Goal: Transaction & Acquisition: Book appointment/travel/reservation

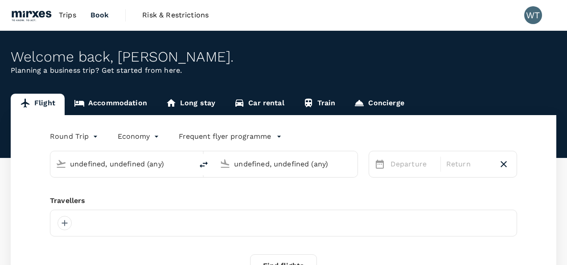
type input "Singapore Changi (SIN)"
type input "Kuala Lumpur Intl ([GEOGRAPHIC_DATA])"
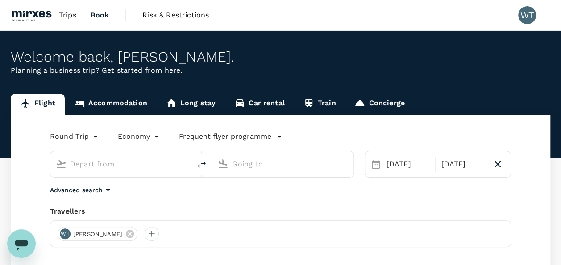
type input "Singapore Changi (SIN)"
type input "Kuala Lumpur Intl (KUL)"
type input "Singapore Changi (SIN)"
type input "Kuala Lumpur Intl (KUL)"
click at [268, 164] on input "Kuala Lumpur Intl (KUL)" at bounding box center [283, 164] width 102 height 14
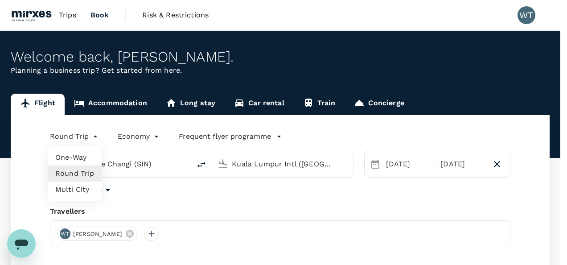
click at [90, 138] on body "Trips Book Risk & Restrictions WT Welcome back , William . Planning a business …" at bounding box center [283, 212] width 567 height 424
click at [69, 186] on li "Multi City" at bounding box center [75, 190] width 54 height 16
type input "multicity"
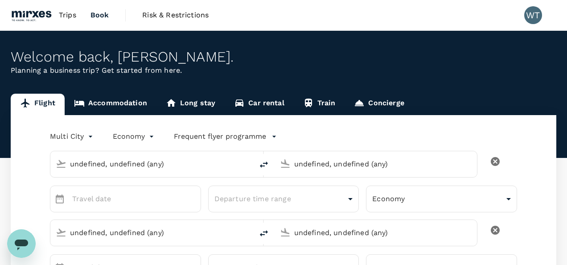
type input "undefined, undefined (any)"
type input "Singapore Changi (SIN)"
type input "Kuala Lumpur Intl (KUL)"
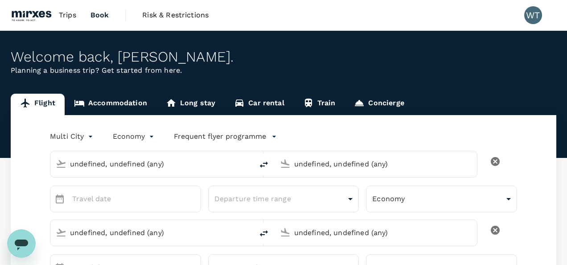
type input "Singapore Changi (SIN)"
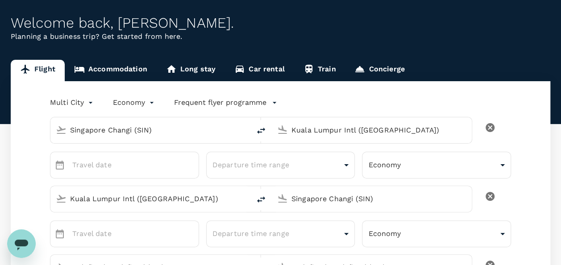
type input "Singapore Changi (SIN)"
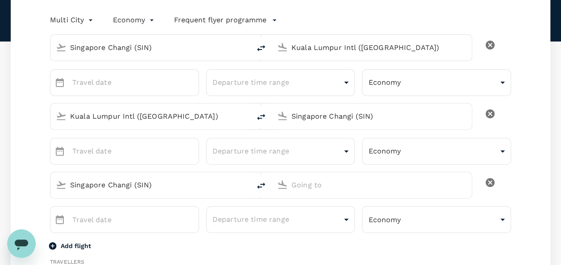
scroll to position [34, 0]
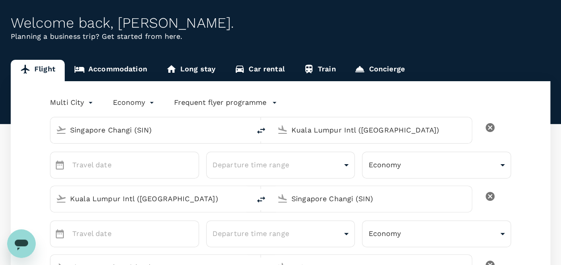
type input "[EMAIL_ADDRESS][DOMAIN_NAME]"
type input "65"
type input "89133451"
click at [309, 130] on input "Kuala Lumpur Intl (KUL)" at bounding box center [371, 130] width 161 height 14
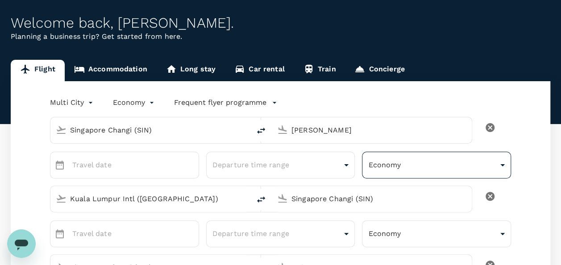
type input "J"
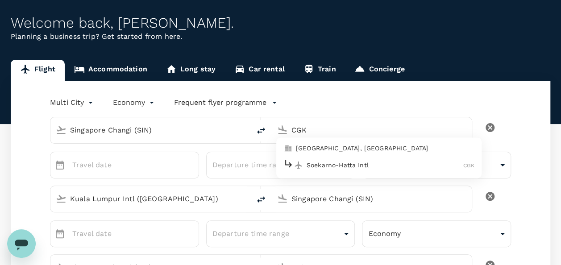
click at [351, 164] on p "Soekarno-Hatta Intl" at bounding box center [384, 165] width 157 height 9
type input "Soekarno-Hatta Intl (CGK)"
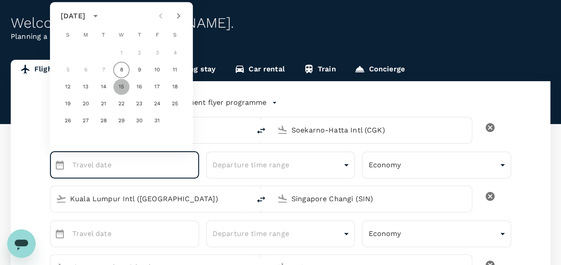
click at [115, 88] on button "15" at bounding box center [121, 87] width 16 height 16
type input "15 Oct"
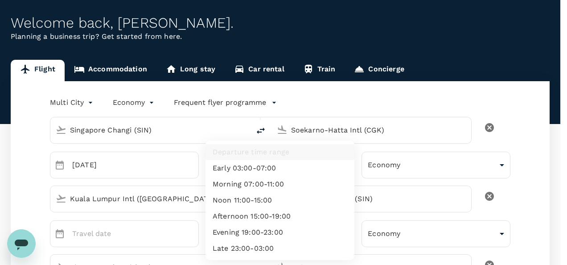
click at [276, 198] on li "Noon 11:00-15:00" at bounding box center [280, 200] width 149 height 16
type input "noon"
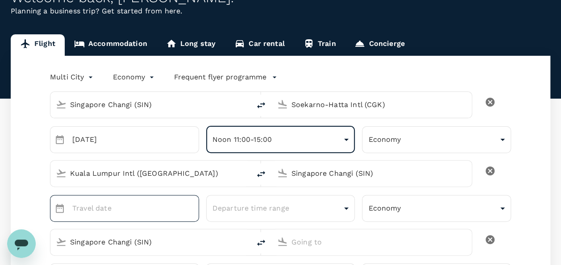
scroll to position [78, 0]
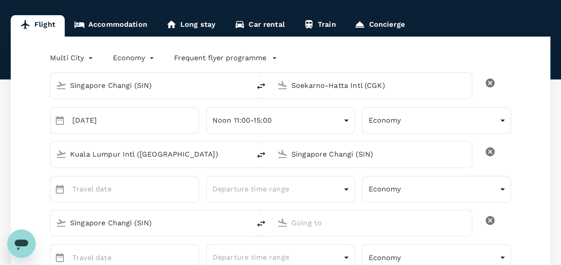
click at [149, 158] on input "Kuala Lumpur Intl (KUL)" at bounding box center [150, 154] width 161 height 14
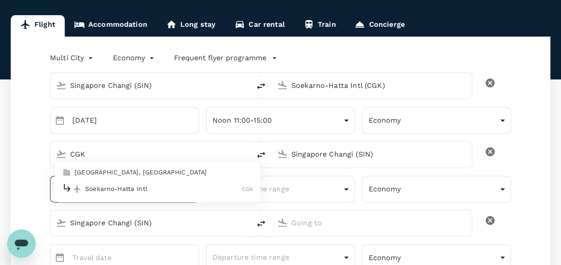
click at [111, 187] on p "Soekarno-Hatta Intl" at bounding box center [163, 189] width 157 height 9
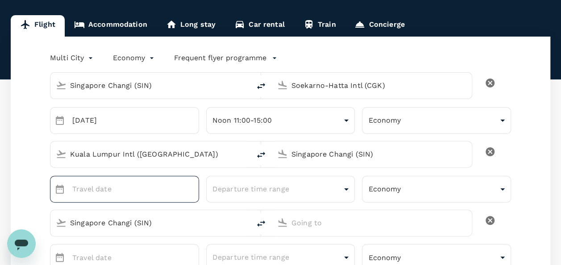
type input "Soekarno-Hatta Intl (CGK)"
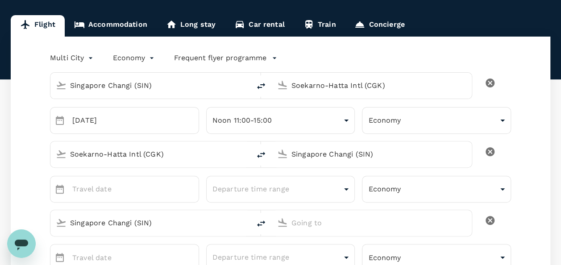
click at [322, 152] on input "Singapore Changi (SIN)" at bounding box center [371, 154] width 161 height 14
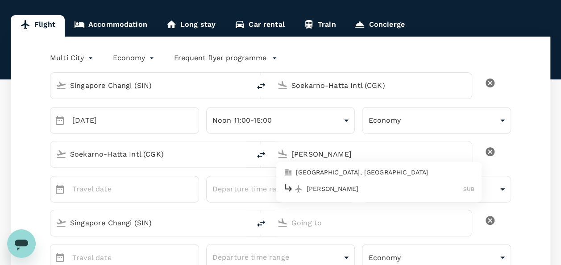
click at [315, 189] on p "[PERSON_NAME]" at bounding box center [384, 189] width 157 height 9
type input "[PERSON_NAME] (SUB)"
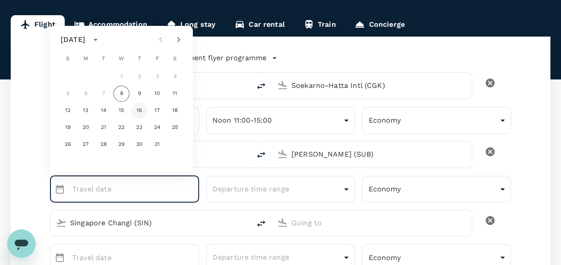
click at [142, 107] on button "16" at bounding box center [139, 111] width 16 height 16
type input "[DATE]"
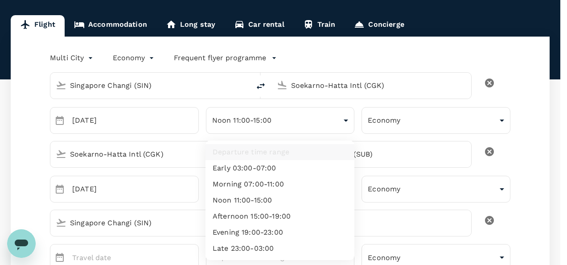
click at [252, 200] on li "Noon 11:00-15:00" at bounding box center [280, 200] width 149 height 16
type input "noon"
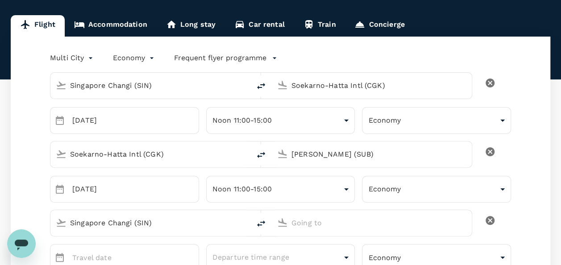
click at [161, 222] on input "Singapore Changi (SIN)" at bounding box center [150, 223] width 161 height 14
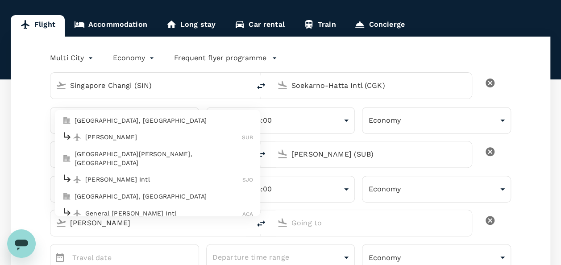
click at [106, 137] on p "[PERSON_NAME]" at bounding box center [163, 137] width 157 height 9
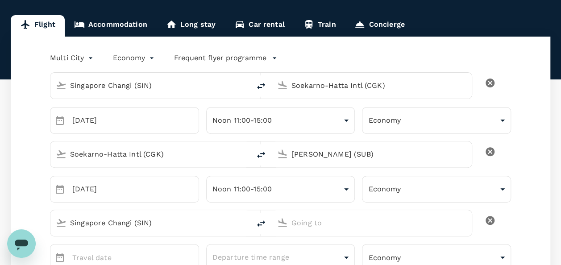
type input "[PERSON_NAME] (SUB)"
click at [317, 217] on input "text" at bounding box center [371, 223] width 161 height 14
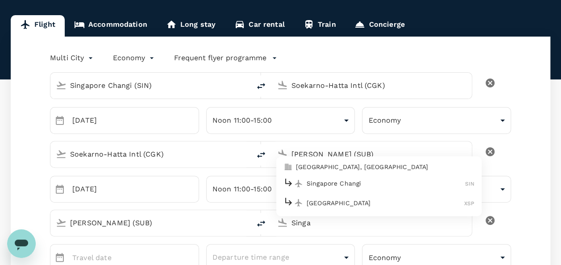
click at [332, 183] on p "Singapore Changi" at bounding box center [385, 183] width 158 height 9
type input "Singapore Changi (SIN)"
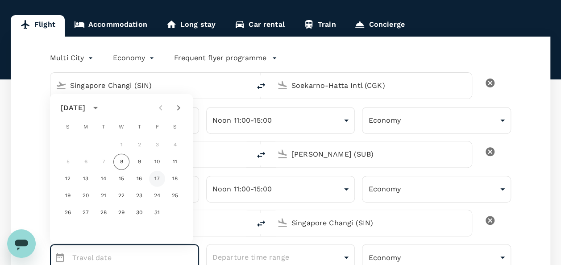
click at [154, 178] on button "17" at bounding box center [157, 179] width 16 height 16
type input "17 Oct"
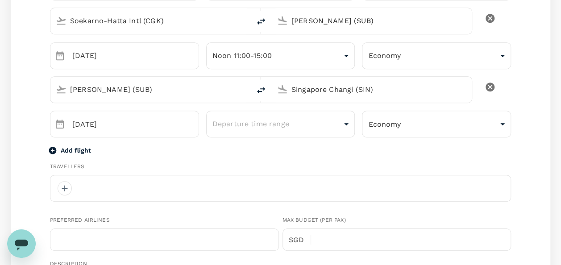
scroll to position [212, 0]
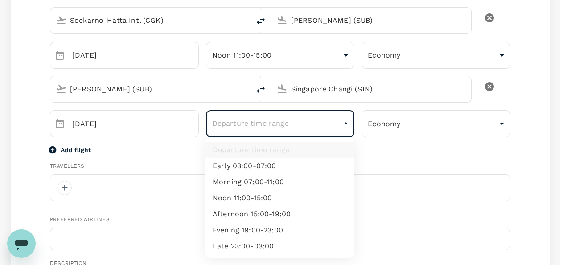
click at [257, 124] on body "Trips Book Risk & Restrictions WT Welcome back , William . Planning a business …" at bounding box center [283, 244] width 567 height 913
click at [290, 179] on li "Morning 07:00-11:00" at bounding box center [280, 182] width 149 height 16
type input "morning"
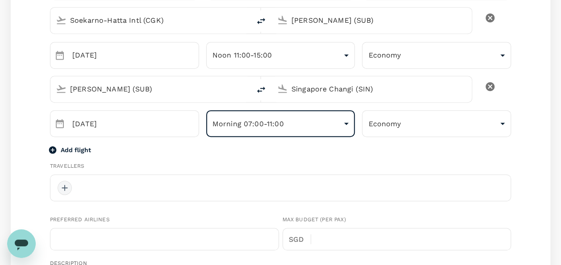
click at [63, 181] on div at bounding box center [65, 188] width 14 height 14
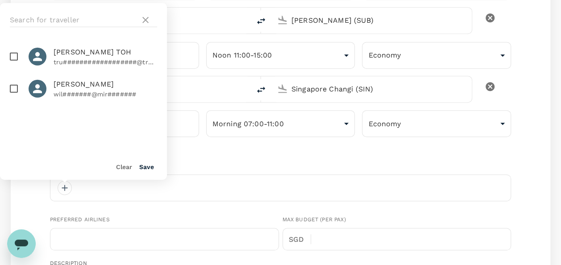
click at [11, 88] on input "checkbox" at bounding box center [13, 88] width 19 height 19
checkbox input "true"
click at [148, 165] on button "Save" at bounding box center [146, 166] width 15 height 7
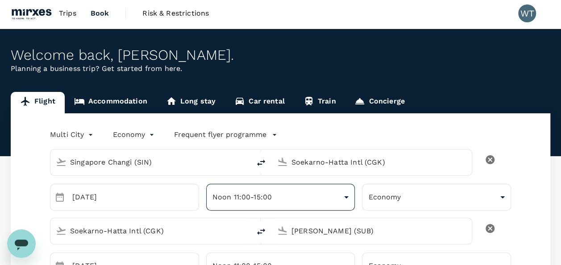
scroll to position [0, 0]
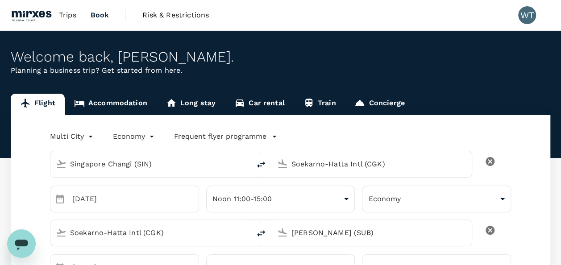
click at [219, 136] on p "Frequent flyer programme" at bounding box center [220, 136] width 92 height 11
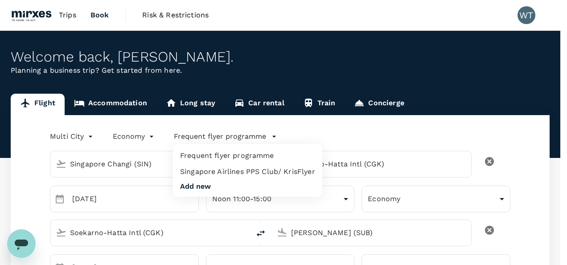
click at [355, 128] on div at bounding box center [283, 132] width 567 height 265
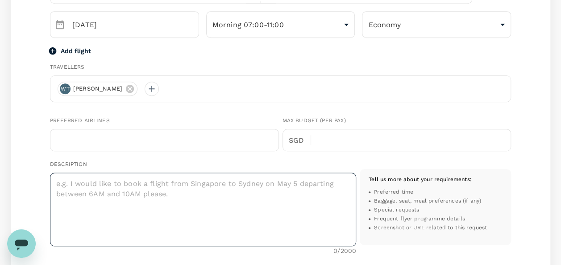
scroll to position [312, 0]
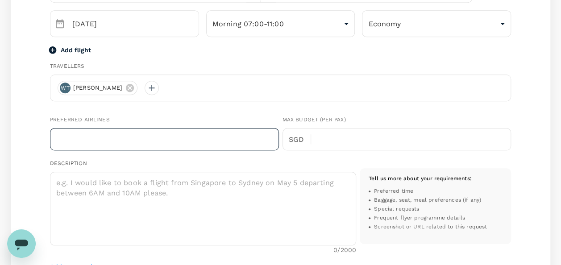
click at [138, 141] on input "text" at bounding box center [164, 139] width 229 height 22
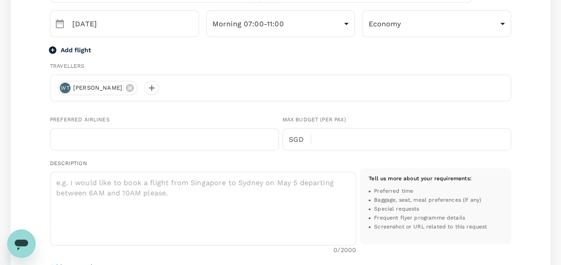
click at [443, 100] on div "WT William Tan" at bounding box center [280, 87] width 461 height 27
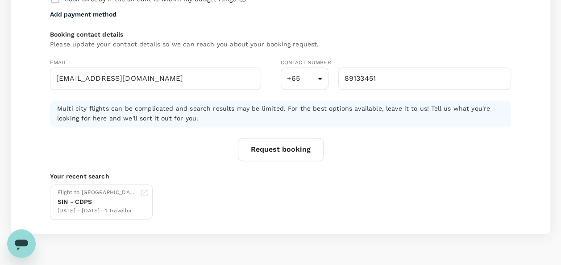
scroll to position [624, 0]
click at [279, 147] on button "Request booking" at bounding box center [281, 148] width 86 height 23
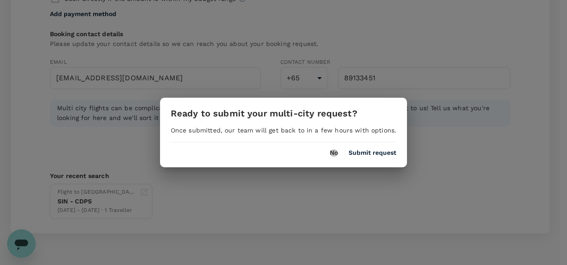
click at [330, 154] on button "No" at bounding box center [334, 152] width 8 height 7
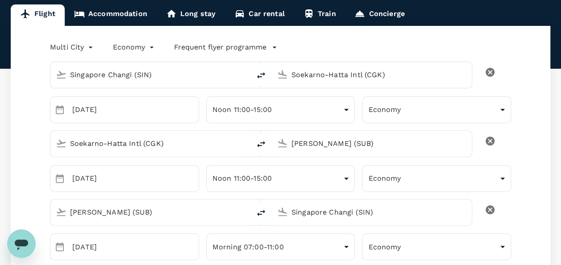
scroll to position [0, 0]
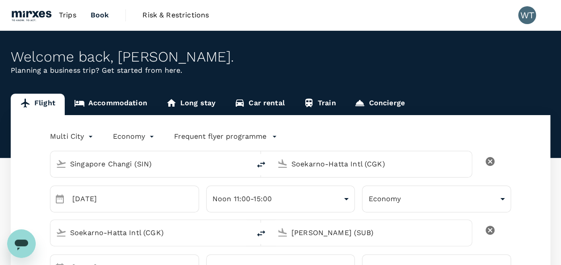
click at [95, 16] on span "Book" at bounding box center [100, 15] width 19 height 11
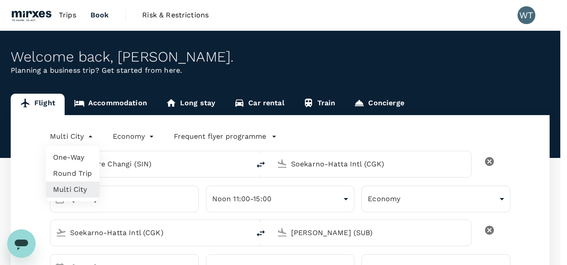
click at [384, 128] on div at bounding box center [283, 132] width 567 height 265
click at [71, 157] on li "One-Way" at bounding box center [73, 157] width 54 height 16
type input "oneway"
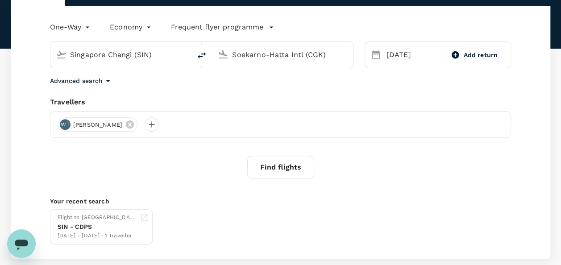
scroll to position [89, 0]
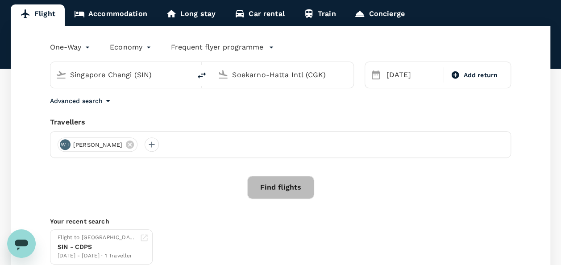
click at [281, 186] on button "Find flights" at bounding box center [280, 187] width 67 height 23
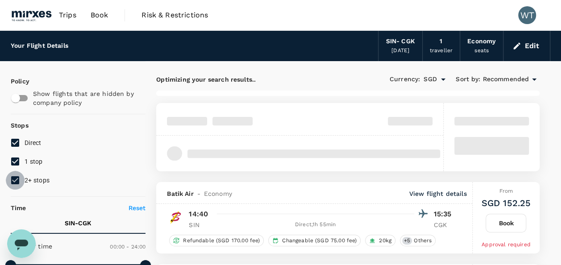
click at [14, 180] on input "2+ stops" at bounding box center [15, 180] width 19 height 19
checkbox input "false"
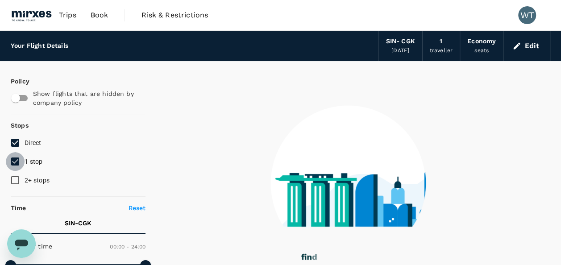
click at [17, 162] on input "1 stop" at bounding box center [15, 161] width 19 height 19
checkbox input "false"
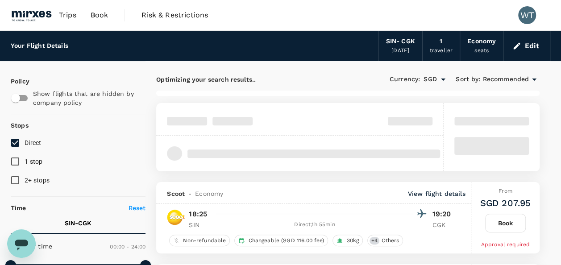
type input "SGD"
type input "1810"
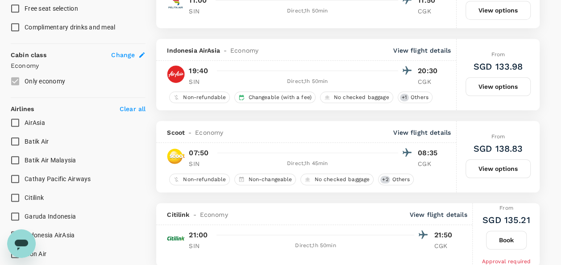
scroll to position [312, 0]
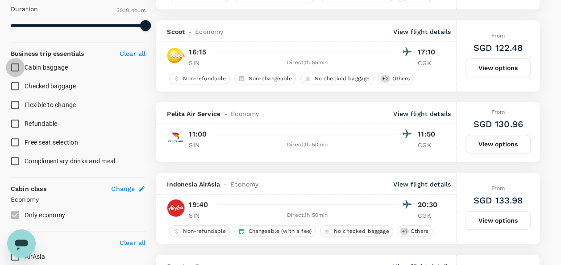
click at [13, 66] on input "Cabin baggage" at bounding box center [15, 67] width 19 height 19
checkbox input "true"
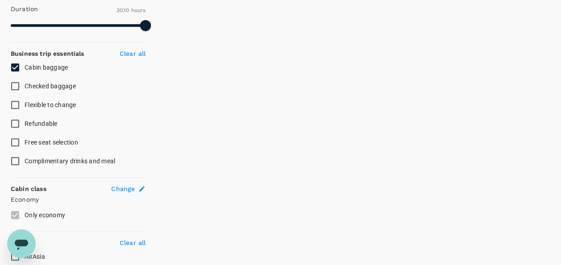
click at [13, 85] on input "Checked baggage" at bounding box center [15, 86] width 19 height 19
checkbox input "true"
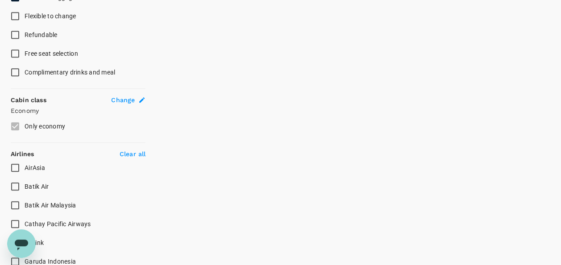
scroll to position [401, 0]
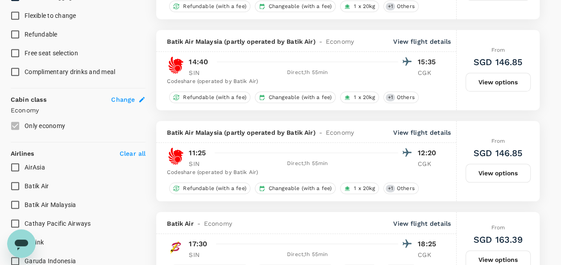
click at [25, 52] on span "Free seat selection" at bounding box center [52, 53] width 54 height 7
click at [25, 52] on input "Free seat selection" at bounding box center [15, 53] width 19 height 19
checkbox input "true"
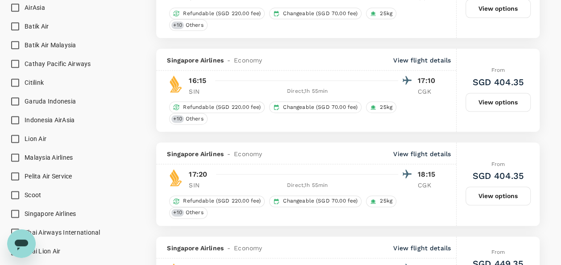
scroll to position [580, 0]
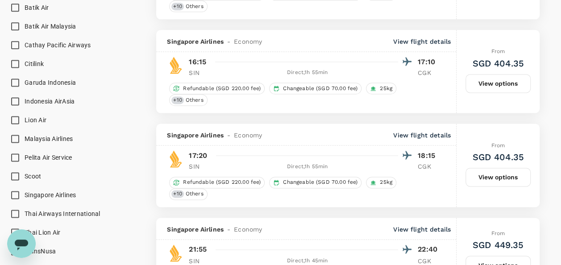
click at [54, 192] on span "Singapore Airlines" at bounding box center [51, 194] width 52 height 7
click at [25, 192] on input "Singapore Airlines" at bounding box center [15, 195] width 19 height 19
checkbox input "true"
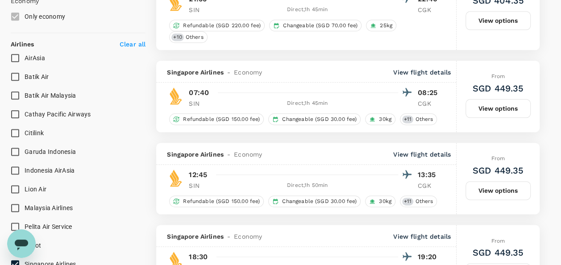
scroll to position [491, 0]
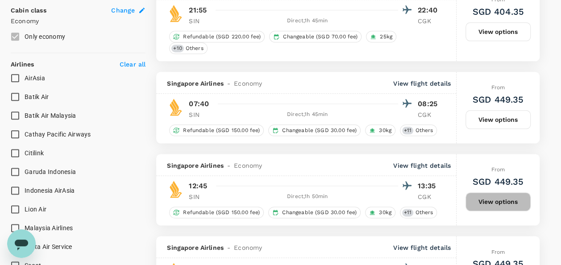
click at [489, 192] on button "View options" at bounding box center [497, 201] width 65 height 19
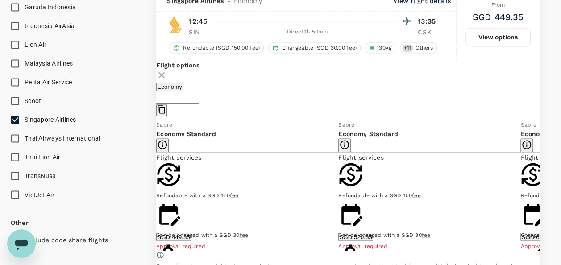
scroll to position [629, 0]
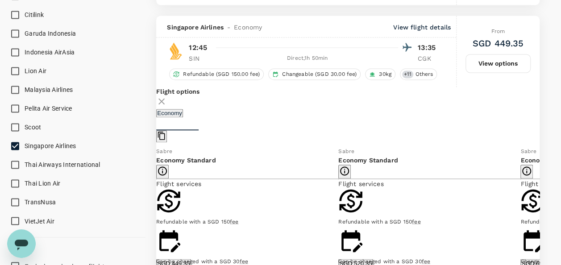
click at [190, 259] on button "SGD 449.35" at bounding box center [173, 263] width 34 height 8
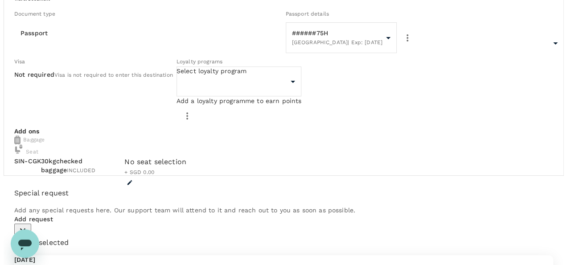
scroll to position [134, 0]
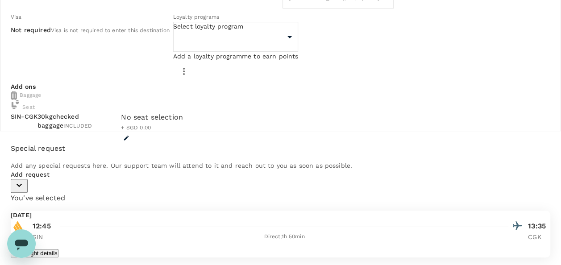
click at [129, 136] on icon "button" at bounding box center [126, 138] width 5 height 5
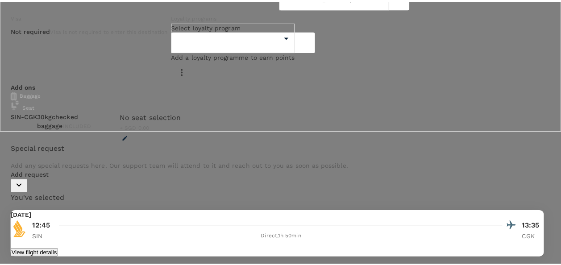
scroll to position [312, 0]
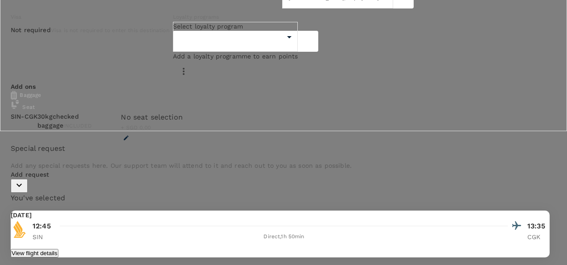
click at [145, 33] on p "Select" at bounding box center [112, 28] width 65 height 9
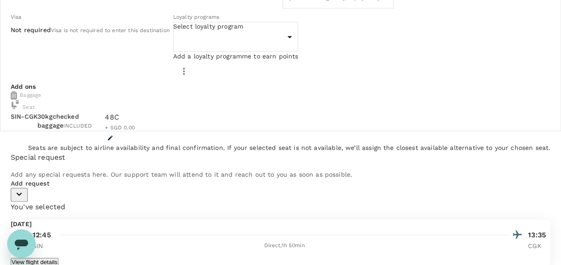
scroll to position [89, 0]
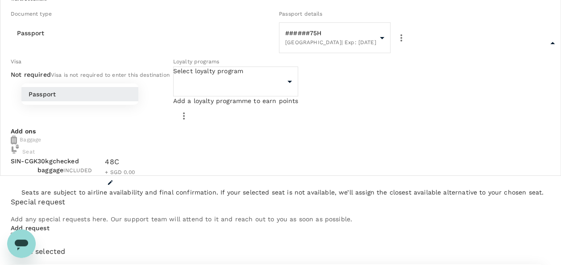
click at [74, 71] on body "Back to flight results Flight review Traveller(s) Traveller 1 : WT William Tan …" at bounding box center [280, 211] width 561 height 601
click at [147, 38] on div at bounding box center [283, 132] width 567 height 265
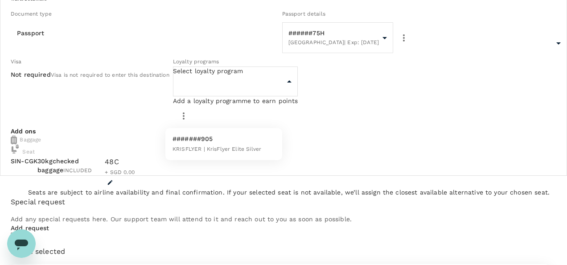
click at [224, 111] on body "Back to flight results Flight review Traveller(s) Traveller 1 : WT William Tan …" at bounding box center [283, 211] width 567 height 601
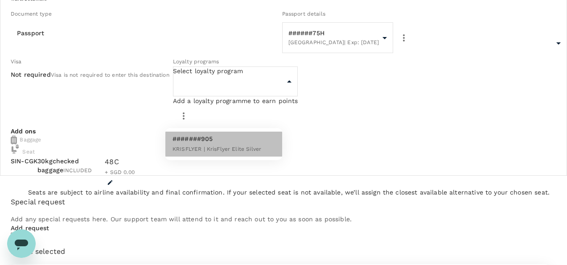
click at [204, 146] on span "KRISFLYER | KrisFlyer Elite Silver" at bounding box center [217, 149] width 89 height 6
type input "dbf4269a-b25b-4fad-b03e-8bc3c1637701"
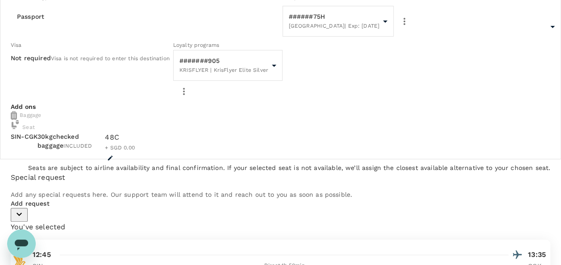
scroll to position [23, 0]
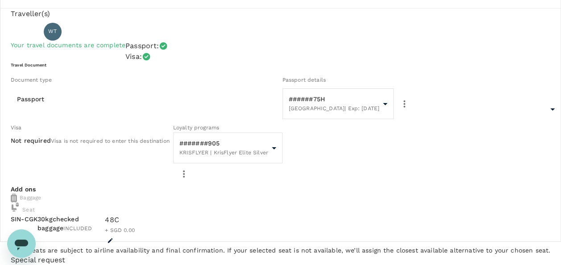
click at [72, 37] on p "William Tan" at bounding box center [102, 31] width 75 height 11
click at [56, 36] on span "WT" at bounding box center [52, 31] width 8 height 9
click at [57, 36] on span "WT" at bounding box center [52, 31] width 8 height 9
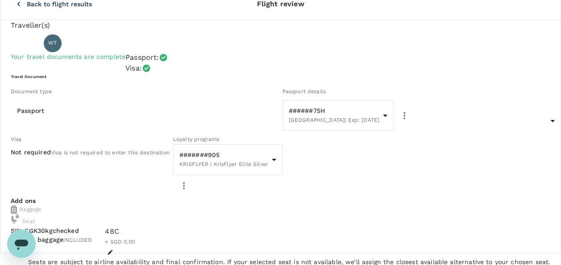
scroll to position [0, 0]
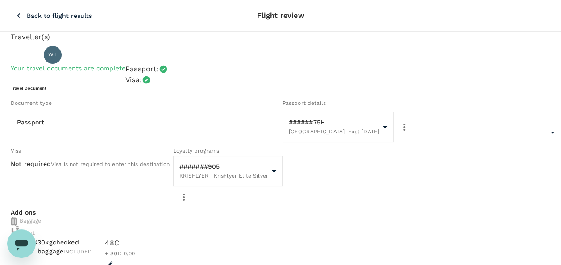
click at [14, 11] on icon "button" at bounding box center [18, 15] width 9 height 9
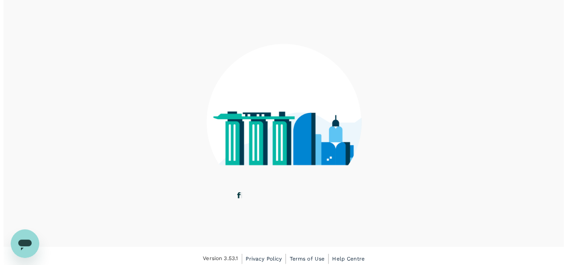
scroll to position [67, 0]
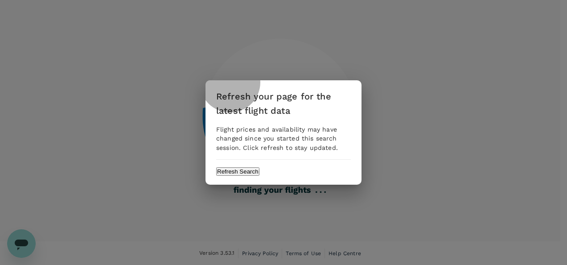
click at [260, 170] on button "Refresh Search" at bounding box center [237, 171] width 43 height 8
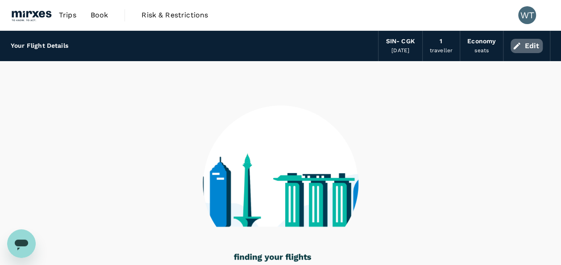
click at [519, 46] on icon "button" at bounding box center [516, 45] width 9 height 9
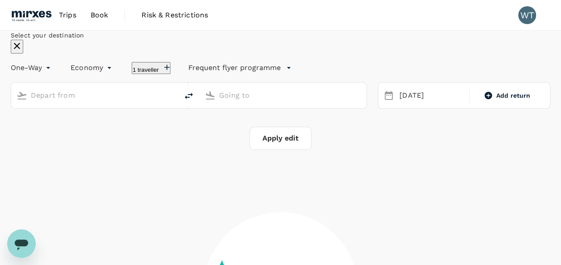
type input "Singapore Changi (SIN)"
type input "Soekarno-Hatta Intl (CGK)"
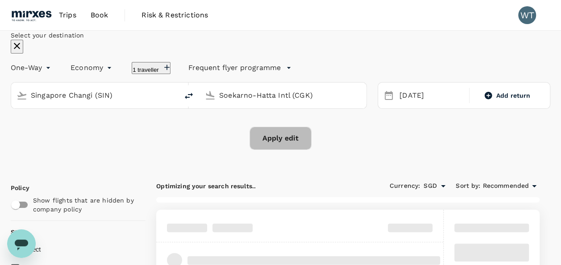
click at [277, 150] on button "Apply edit" at bounding box center [280, 138] width 62 height 23
checkbox input "false"
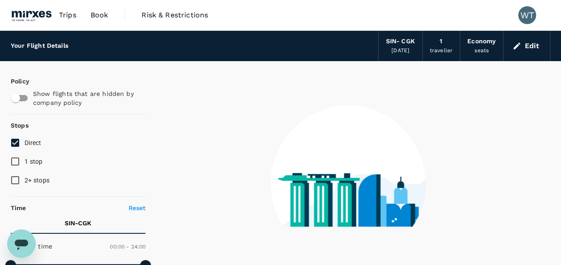
checkbox input "true"
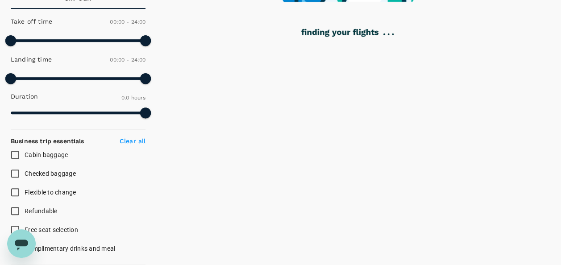
checkbox input "true"
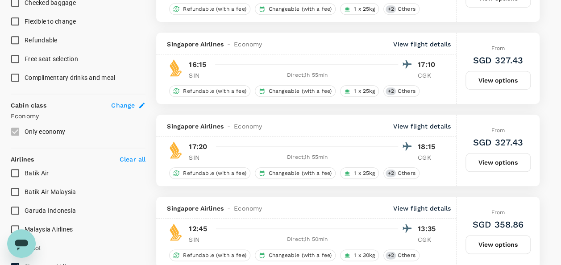
scroll to position [312, 0]
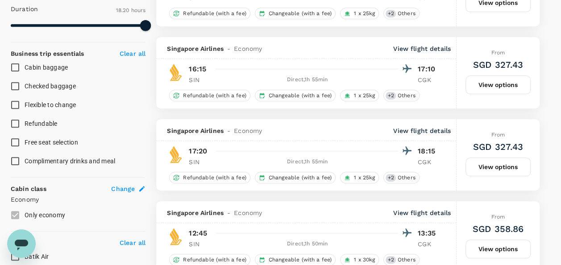
drag, startPoint x: 15, startPoint y: 86, endPoint x: 5, endPoint y: 89, distance: 10.3
click at [15, 86] on input "Checked baggage" at bounding box center [15, 86] width 19 height 19
checkbox input "true"
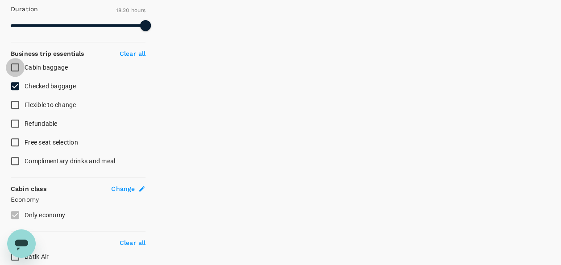
click at [14, 67] on input "Cabin baggage" at bounding box center [15, 67] width 19 height 19
checkbox input "true"
type input "1810"
checkbox input "false"
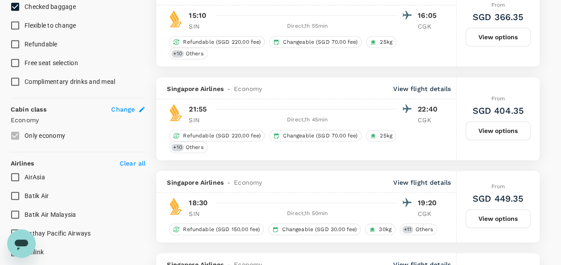
scroll to position [491, 0]
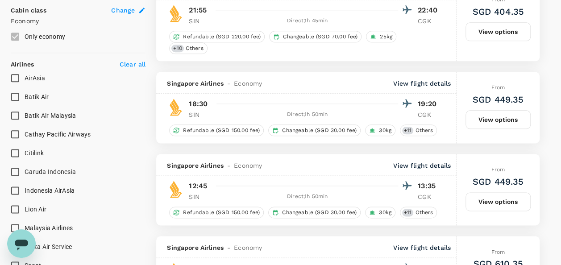
click at [502, 192] on button "View options" at bounding box center [497, 201] width 65 height 19
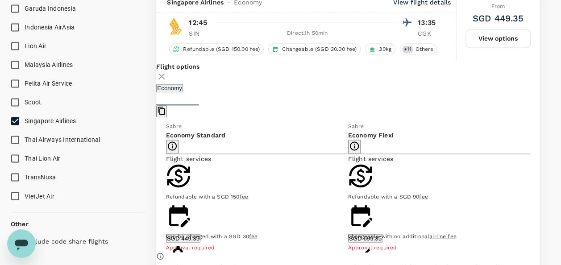
scroll to position [673, 0]
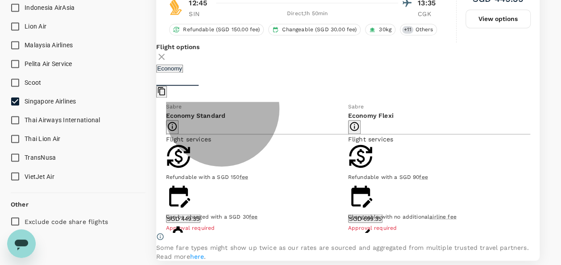
click at [200, 214] on button "SGD 449.35" at bounding box center [183, 218] width 34 height 8
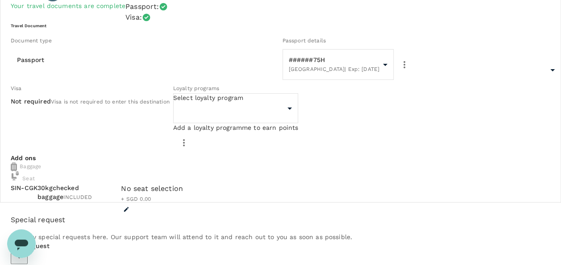
scroll to position [45, 0]
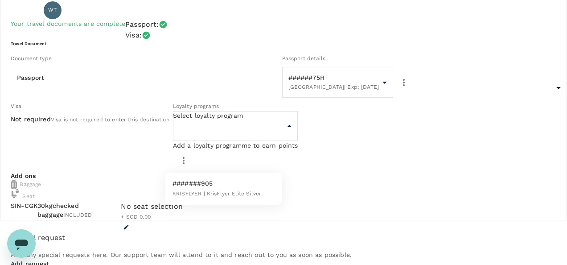
click at [214, 160] on body "Back to flight results Flight review Traveller(s) Traveller 1 : WT William Tan …" at bounding box center [283, 251] width 567 height 592
click at [200, 190] on span "KRISFLYER | KrisFlyer Elite Silver" at bounding box center [217, 193] width 89 height 6
type input "dbf4269a-b25b-4fad-b03e-8bc3c1637701"
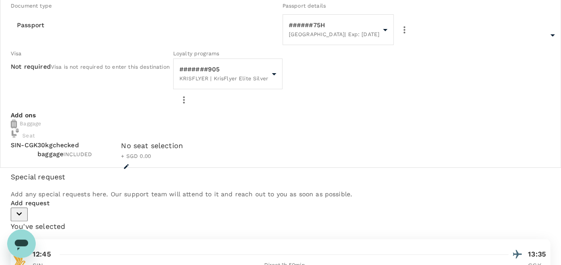
scroll to position [134, 0]
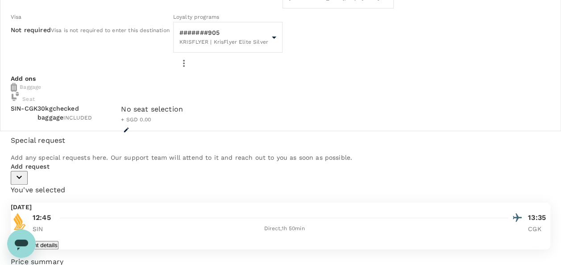
click at [51, 33] on span "Visa is not required to enter this destination" at bounding box center [110, 30] width 119 height 6
drag, startPoint x: 96, startPoint y: 60, endPoint x: 98, endPoint y: 65, distance: 5.6
click at [96, 35] on div "Not required Visa is not required to enter this destination" at bounding box center [90, 30] width 159 height 10
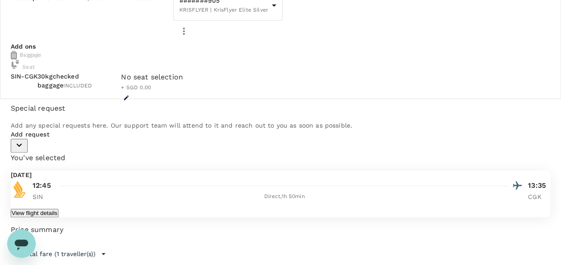
click at [79, 89] on span "30kg checked baggage" at bounding box center [57, 81] width 41 height 16
click at [92, 89] on span "INCLUDED" at bounding box center [77, 86] width 29 height 6
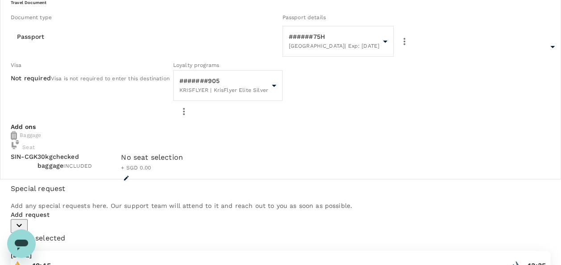
scroll to position [0, 0]
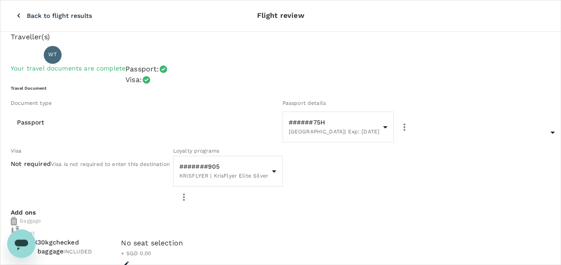
click at [17, 13] on icon "button" at bounding box center [18, 15] width 3 height 4
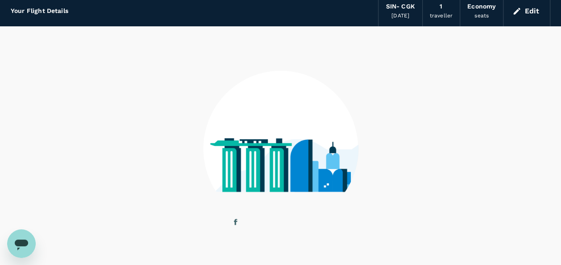
scroll to position [67, 0]
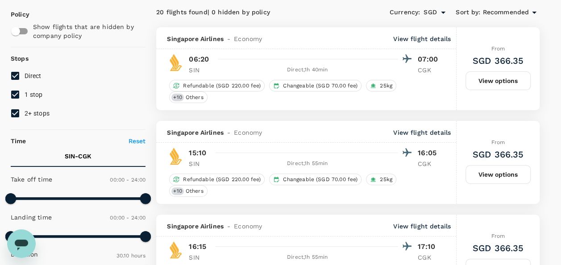
click at [15, 113] on input "2+ stops" at bounding box center [15, 113] width 19 height 19
checkbox input "false"
click at [12, 93] on input "1 stop" at bounding box center [15, 94] width 19 height 19
checkbox input "false"
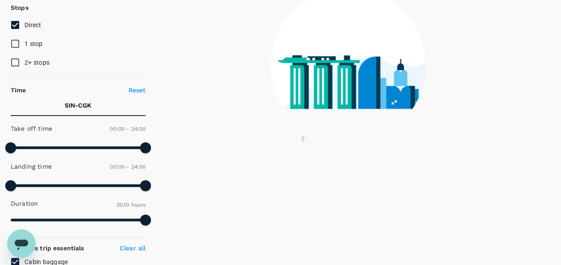
scroll to position [245, 0]
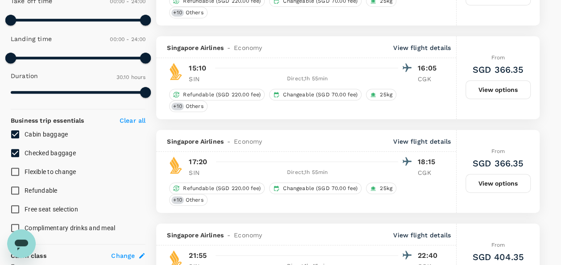
type input "SGD"
click at [15, 152] on input "Checked baggage" at bounding box center [15, 153] width 19 height 19
checkbox input "false"
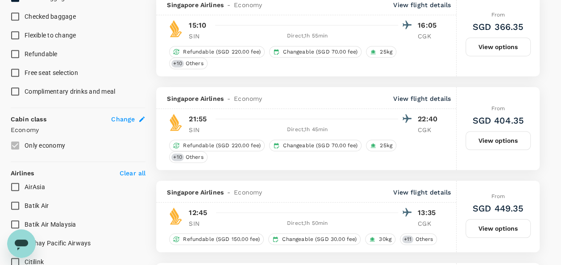
scroll to position [401, 0]
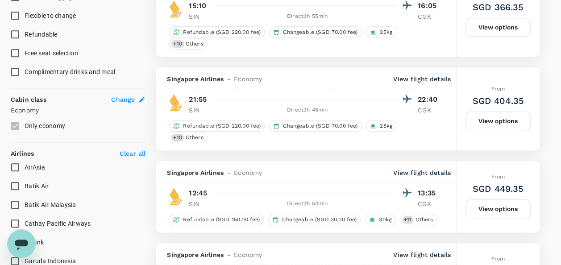
click at [495, 199] on button "View options" at bounding box center [497, 208] width 65 height 19
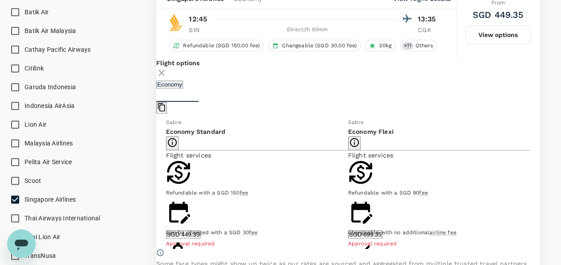
scroll to position [592, 0]
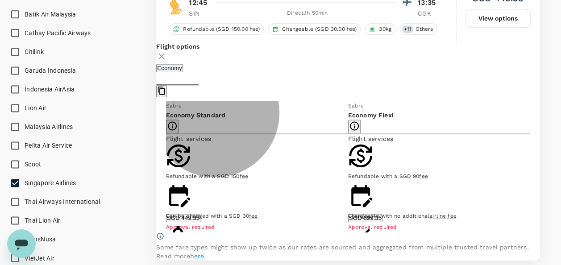
click at [200, 214] on button "SGD 449.35" at bounding box center [183, 218] width 34 height 8
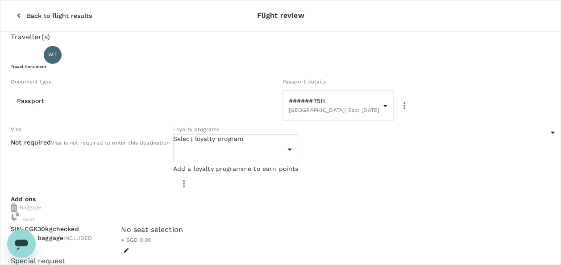
click at [201, 196] on div at bounding box center [283, 132] width 567 height 265
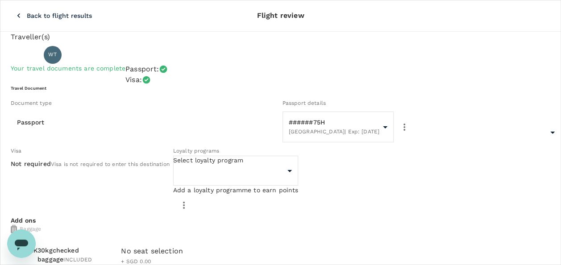
click at [202, 188] on div "Loyalty programs Select loyalty program ​ ​ Add a loyalty programme to earn poi…" at bounding box center [233, 179] width 129 height 74
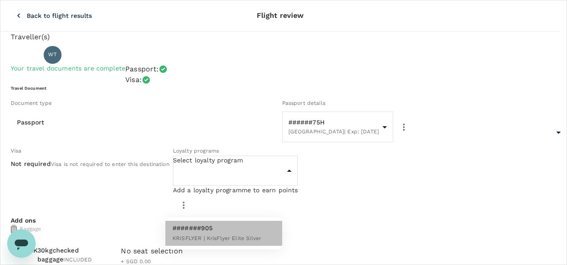
click at [195, 232] on p "#######905" at bounding box center [217, 227] width 89 height 9
type input "dbf4269a-b25b-4fad-b03e-8bc3c1637701"
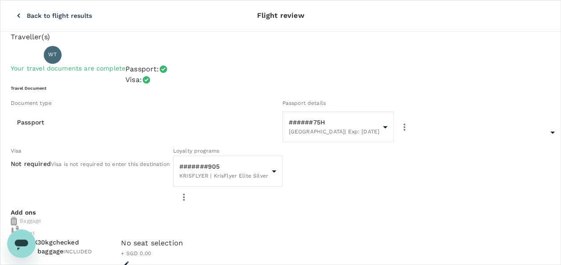
click at [223, 107] on div "Travel Document Document type Passport Passport ​ Passport details ######75H Si…" at bounding box center [280, 146] width 539 height 123
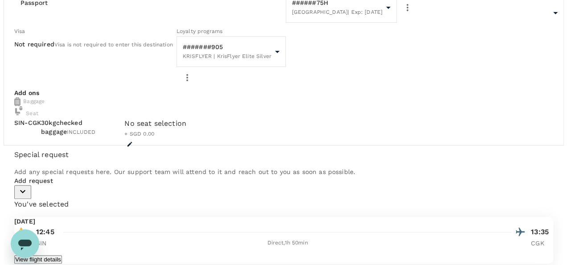
scroll to position [134, 0]
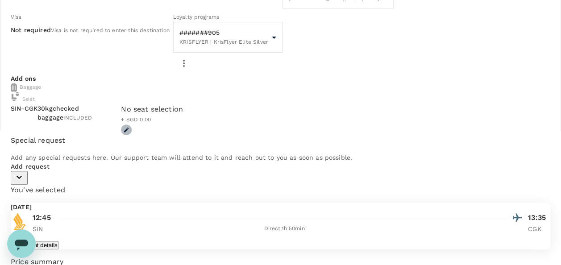
click at [129, 132] on icon "button" at bounding box center [126, 130] width 5 height 5
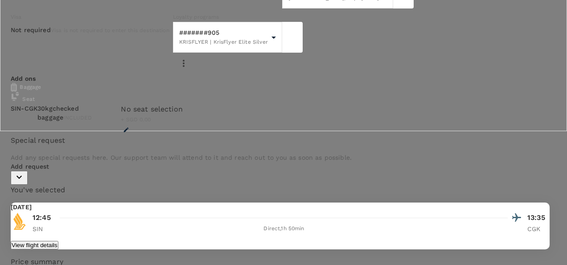
scroll to position [312, 0]
click at [145, 33] on p "Select" at bounding box center [112, 28] width 65 height 9
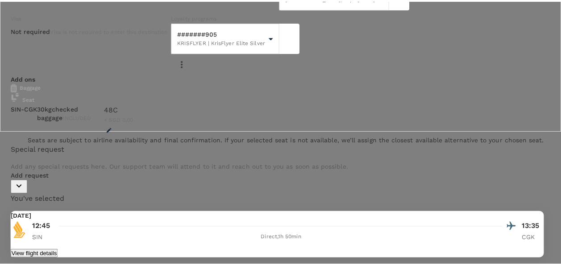
scroll to position [401, 0]
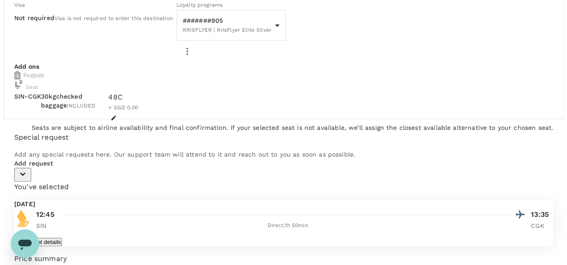
scroll to position [68, 0]
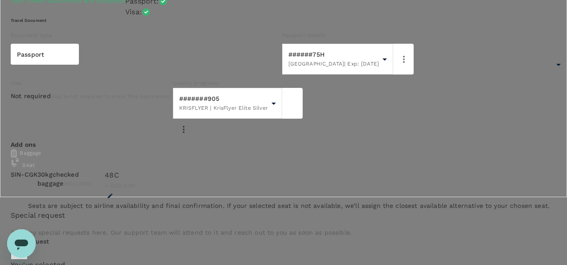
type input "9fbbbe2b-f4ca-495e-a82e-e84c83b30aa5"
drag, startPoint x: 111, startPoint y: 161, endPoint x: 98, endPoint y: 161, distance: 12.5
paste textarea "Supercell: Mirxes X UBS)"
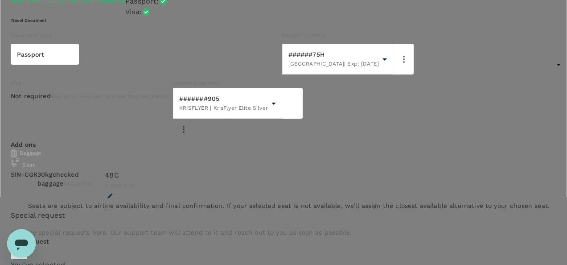
drag, startPoint x: 130, startPoint y: 160, endPoint x: 276, endPoint y: 135, distance: 148.0
drag, startPoint x: 97, startPoint y: 157, endPoint x: 187, endPoint y: 153, distance: 90.2
drag, startPoint x: 247, startPoint y: 163, endPoint x: 272, endPoint y: 173, distance: 26.8
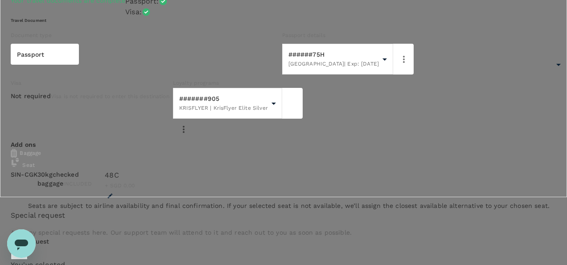
drag, startPoint x: 292, startPoint y: 161, endPoint x: -2, endPoint y: 150, distance: 293.7
type textarea "Supporting Pan for Mirxes x UBS Supercell events in Indonesia."
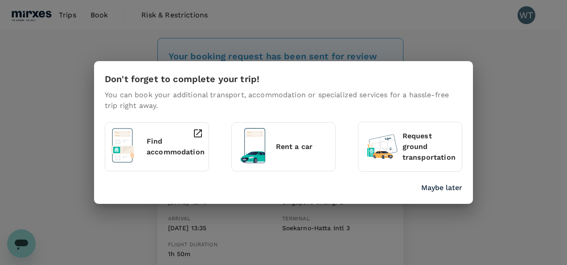
click at [171, 140] on p "Find accommodation" at bounding box center [176, 146] width 58 height 21
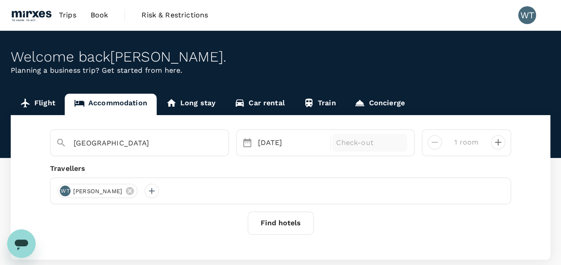
click at [361, 141] on p "Check-out" at bounding box center [369, 142] width 67 height 11
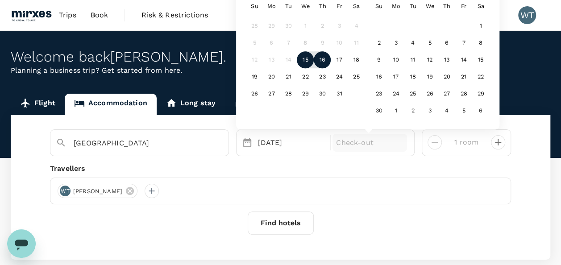
click at [318, 62] on div "16" at bounding box center [322, 60] width 17 height 17
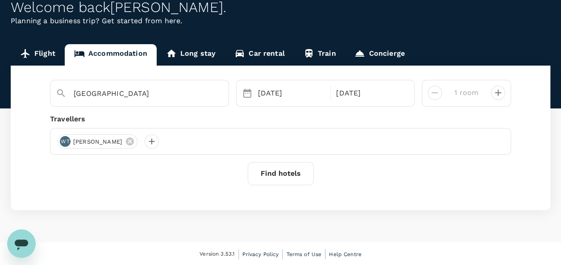
scroll to position [50, 0]
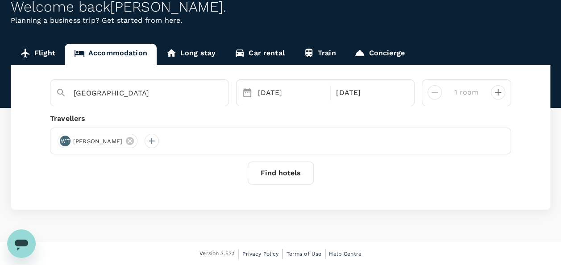
click at [281, 171] on button "Find hotels" at bounding box center [281, 172] width 66 height 23
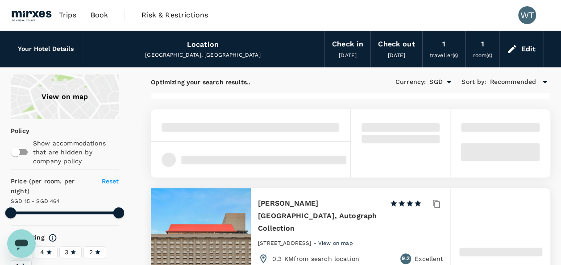
type input "463.48"
type input "SGD"
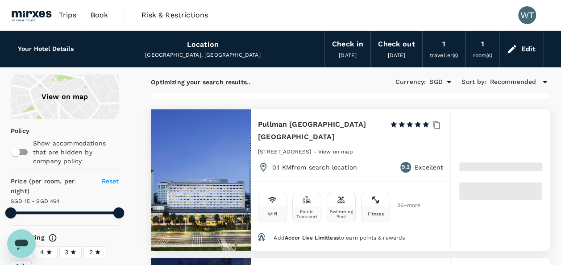
type input "463.32"
type input "15.18"
type input "464.18"
type input "8.18"
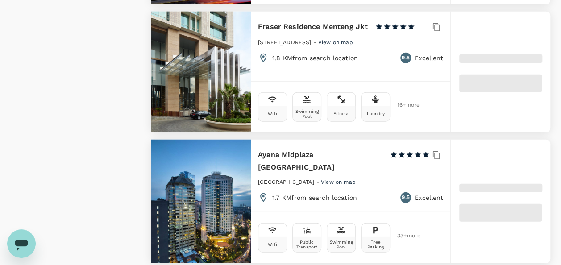
scroll to position [1115, 0]
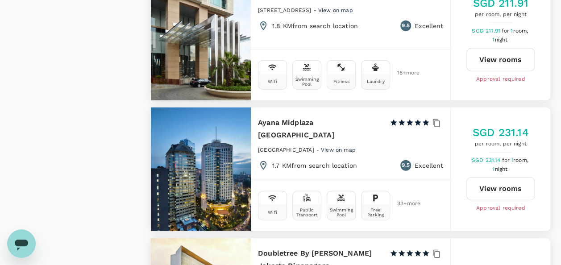
type input "499.18"
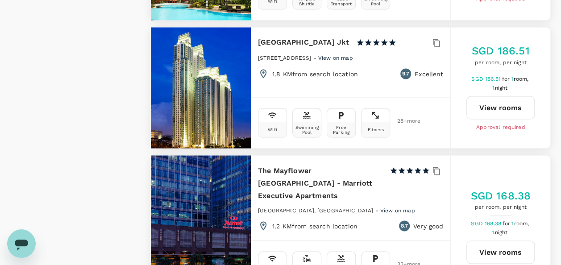
scroll to position [0, 0]
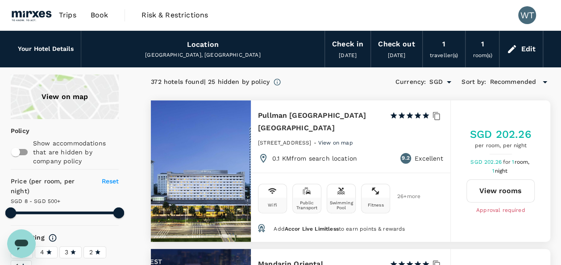
click at [100, 45] on div "Location Jakarta, Indonesia" at bounding box center [202, 49] width 243 height 36
click at [83, 47] on div "Location Jakarta, Indonesia" at bounding box center [202, 49] width 243 height 36
click at [50, 51] on h6 "Your Hotel Details" at bounding box center [46, 49] width 56 height 10
drag, startPoint x: 18, startPoint y: 45, endPoint x: 196, endPoint y: 30, distance: 179.1
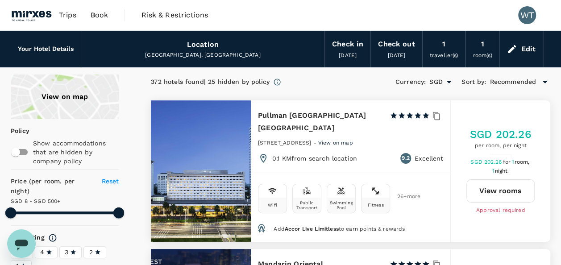
click at [100, 54] on div "Jakarta, Indonesia" at bounding box center [202, 55] width 229 height 9
click at [61, 51] on h6 "Your Hotel Details" at bounding box center [46, 49] width 56 height 10
click at [43, 44] on h6 "Your Hotel Details" at bounding box center [46, 49] width 56 height 10
click at [24, 50] on h6 "Your Hotel Details" at bounding box center [46, 49] width 56 height 10
click at [82, 49] on div "Location Jakarta, Indonesia" at bounding box center [202, 49] width 243 height 36
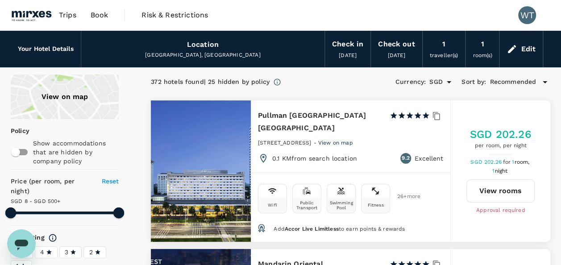
click at [65, 49] on h6 "Your Hotel Details" at bounding box center [46, 49] width 56 height 10
click at [174, 42] on div "Location Jakarta, Indonesia" at bounding box center [202, 49] width 243 height 36
click at [517, 48] on icon at bounding box center [511, 49] width 11 height 11
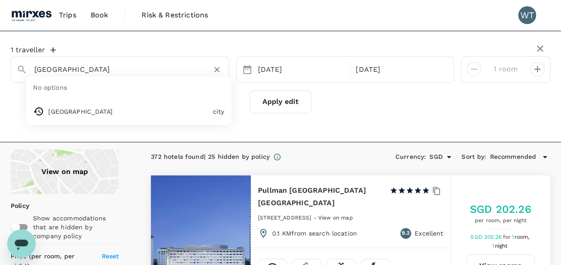
drag, startPoint x: 92, startPoint y: 70, endPoint x: 21, endPoint y: 70, distance: 70.5
click at [21, 71] on div "Jakarta" at bounding box center [116, 66] width 214 height 22
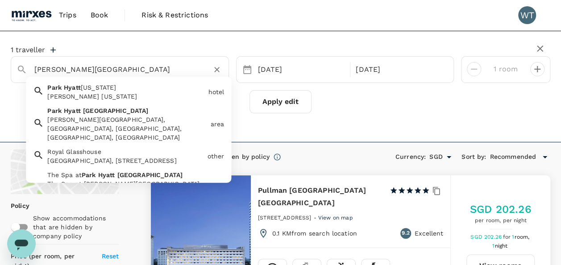
click at [86, 116] on div "Park Hyatt Jakarta, Jalan Kebon Sirih, Kebon Sirih, Jakarta, Indonesia" at bounding box center [126, 128] width 159 height 27
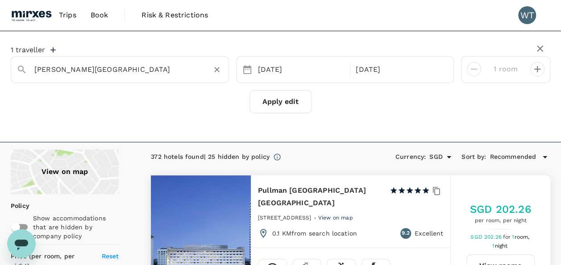
type input "Park Hyatt Jakarta"
click at [270, 98] on button "Apply edit" at bounding box center [280, 101] width 62 height 23
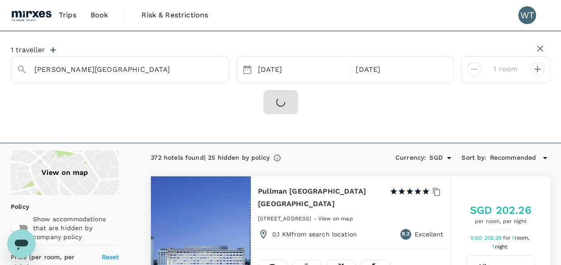
type input "499.18"
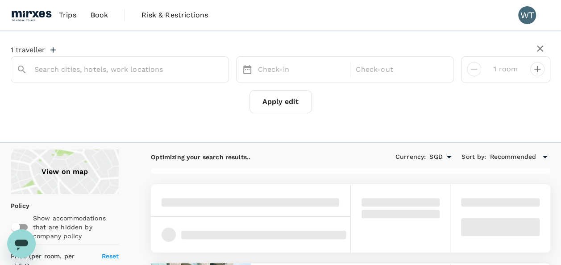
type input "Park Hyatt Jakarta"
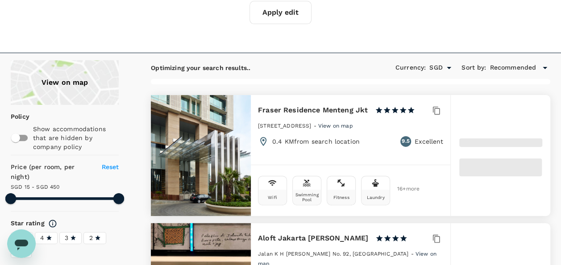
type input "450.18"
type input "8.18"
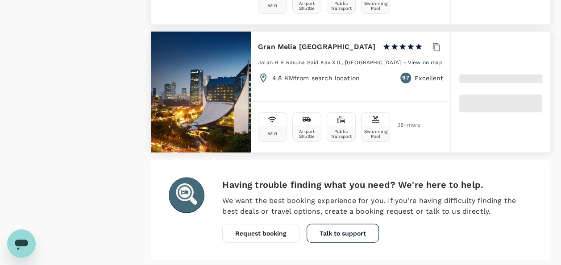
scroll to position [2760, 0]
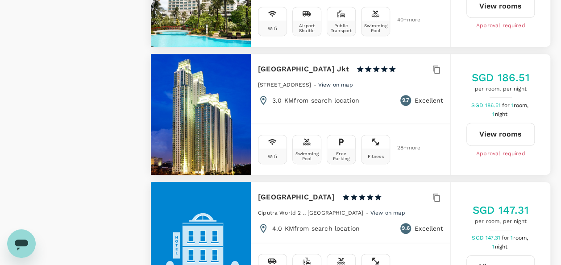
type input "499.18"
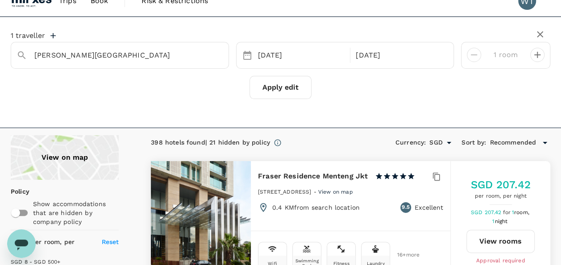
scroll to position [0, 0]
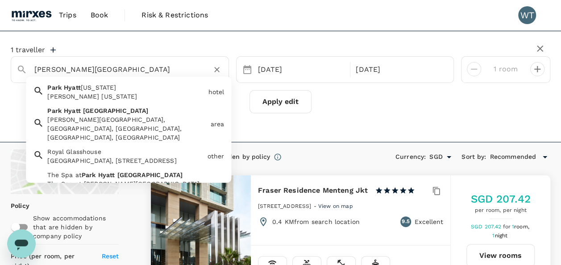
click at [117, 74] on input "Park Hyatt Jakarta" at bounding box center [116, 69] width 164 height 14
click at [108, 118] on div "Park Hyatt Jakarta, Jalan Kebon Sirih, Kebon Sirih, Jakarta, Indonesia" at bounding box center [126, 128] width 159 height 27
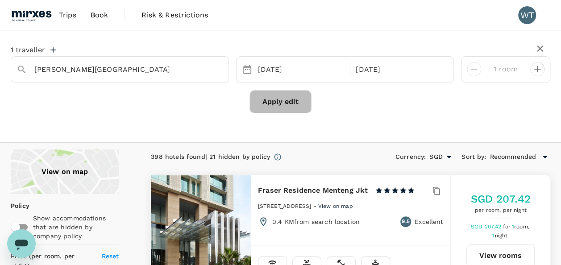
click at [296, 105] on button "Apply edit" at bounding box center [280, 101] width 62 height 23
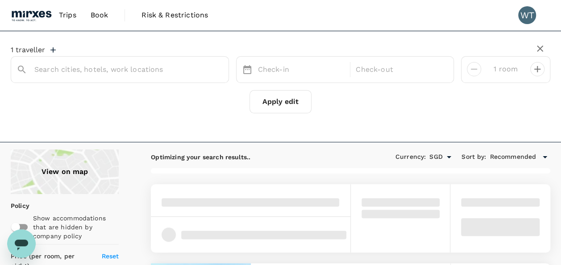
type input "Park Hyatt Jakarta"
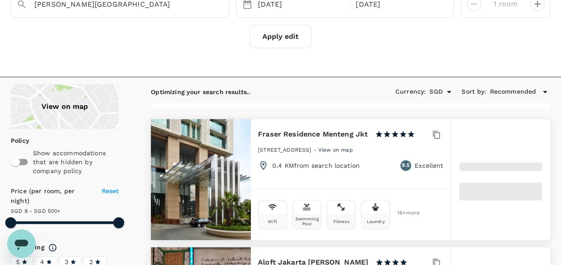
scroll to position [89, 0]
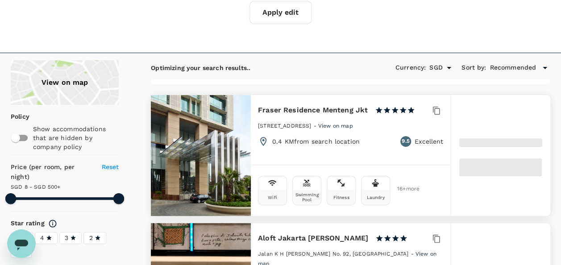
type input "499.18"
click at [16, 137] on input "checkbox" at bounding box center [15, 137] width 51 height 17
checkbox input "true"
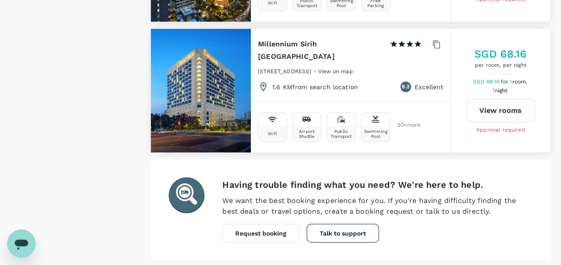
scroll to position [2759, 0]
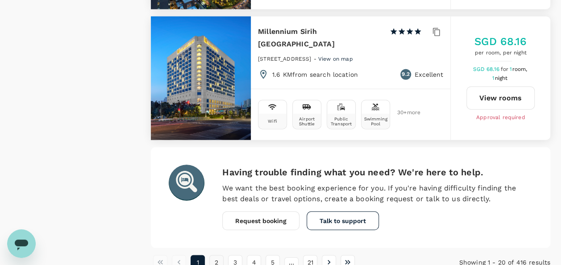
click at [212, 255] on button "2" at bounding box center [216, 262] width 14 height 14
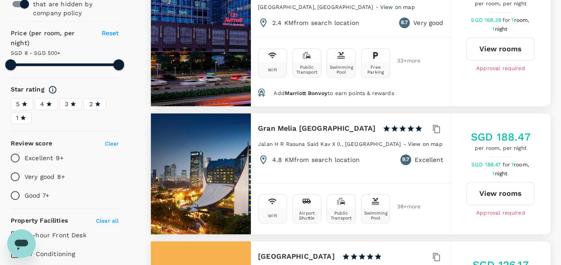
scroll to position [178, 0]
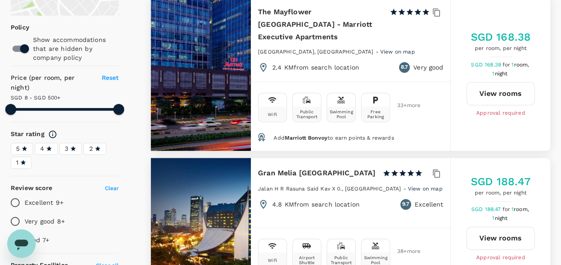
type input "499.18"
click at [20, 46] on input "checkbox" at bounding box center [24, 48] width 51 height 17
checkbox input "false"
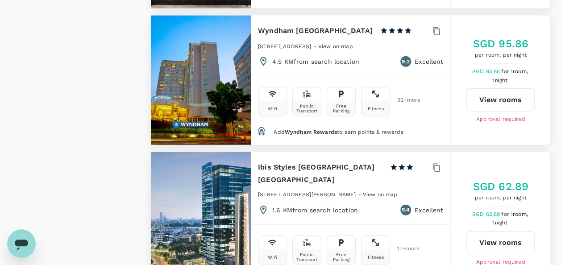
scroll to position [2810, 0]
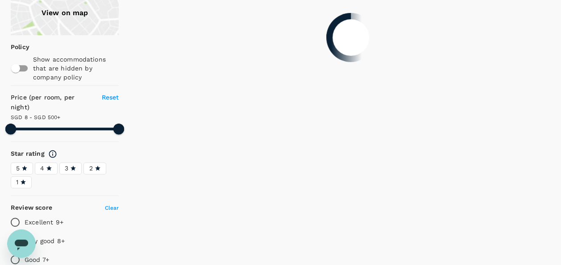
scroll to position [0, 0]
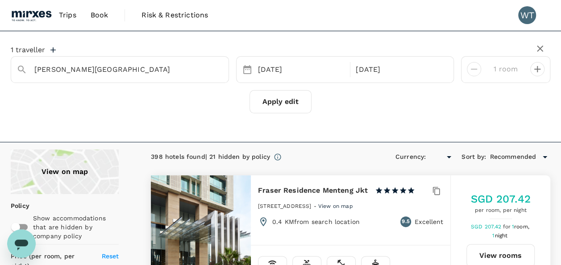
type input "499.18"
type input "SGD"
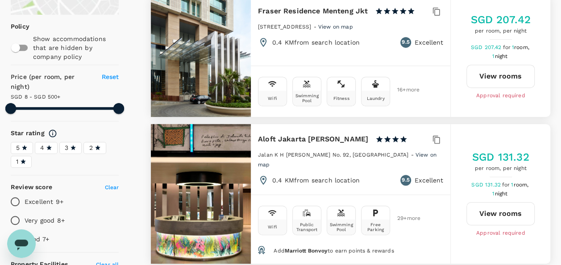
scroll to position [223, 0]
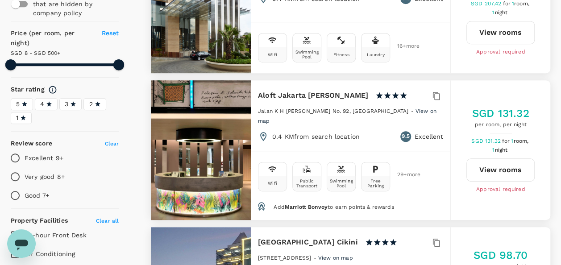
click at [506, 161] on button "View rooms" at bounding box center [500, 169] width 68 height 23
type input "499.18"
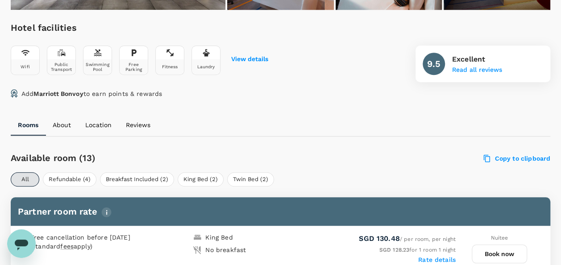
scroll to position [309, 0]
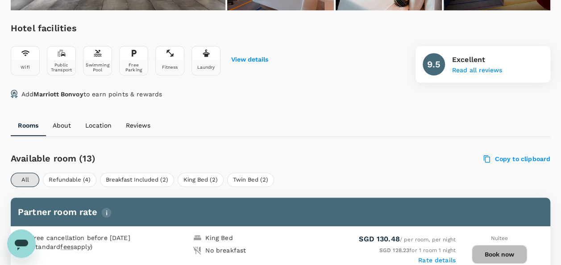
click at [495, 253] on button "Book now" at bounding box center [498, 254] width 55 height 19
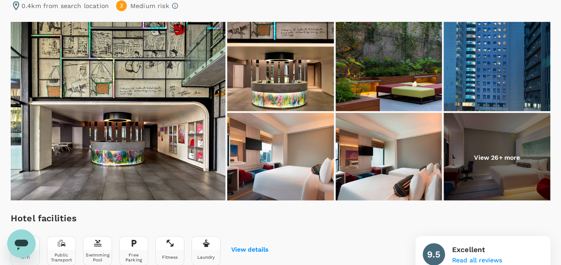
scroll to position [41, 0]
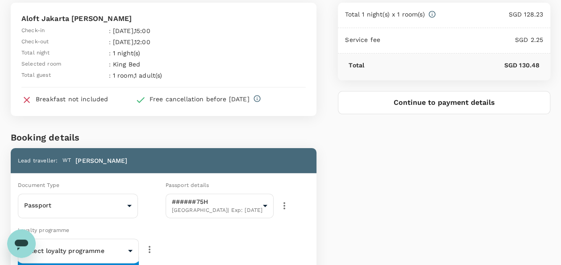
scroll to position [134, 0]
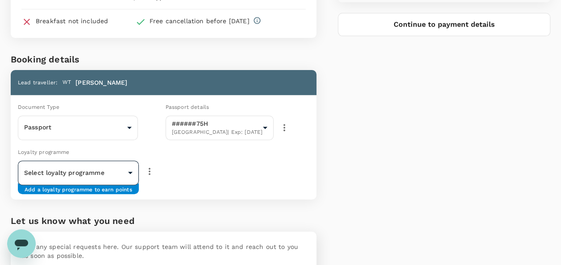
click at [99, 167] on body "Back to hotel details Review selection You've selected Aloft Jakarta Wahid Hasy…" at bounding box center [280, 107] width 561 height 483
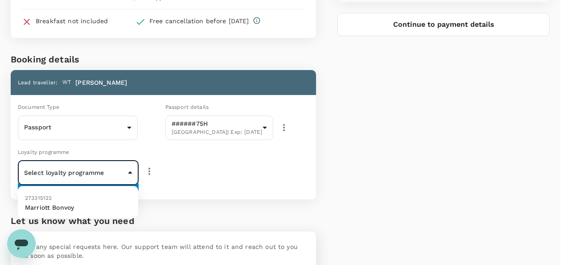
click at [44, 204] on p "Marriott Bonvoy" at bounding box center [78, 207] width 106 height 9
type input "9fff6945-6fd2-485c-b013-2567dadb3857"
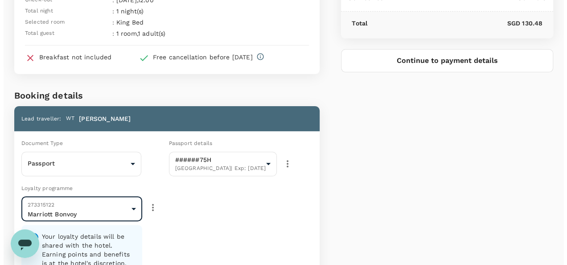
scroll to position [0, 0]
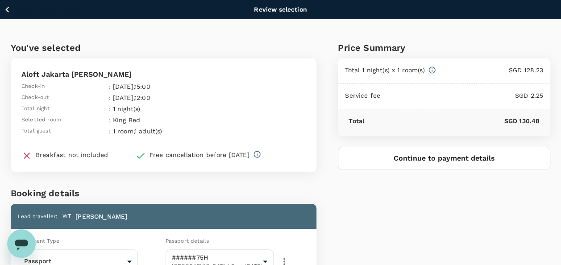
click at [413, 156] on button "Continue to payment details" at bounding box center [444, 158] width 212 height 23
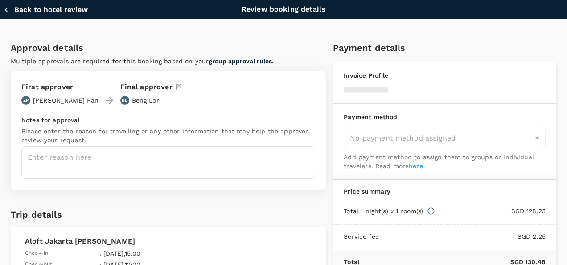
type input "9fbbbe2b-f4ca-495e-a82e-e84c83b30aa5"
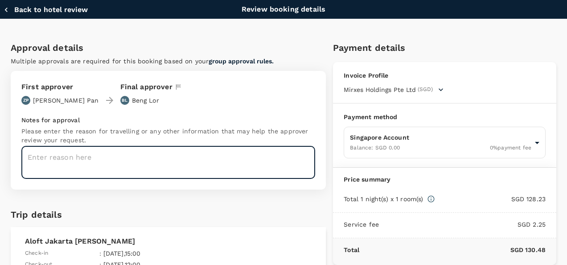
click at [129, 161] on textarea at bounding box center [168, 162] width 294 height 33
paste textarea "Supporting Pan for Mirxes x UBS Supercell events in Indonesia."
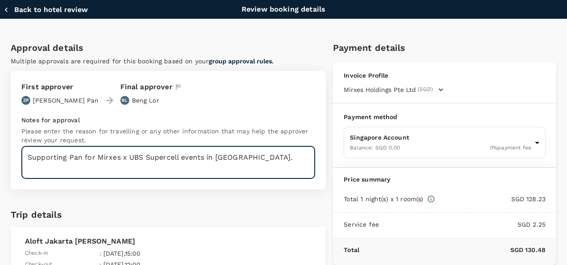
click at [206, 159] on textarea "Supporting Pan for Mirxes x UBS Supercell events in Indonesia." at bounding box center [168, 162] width 294 height 33
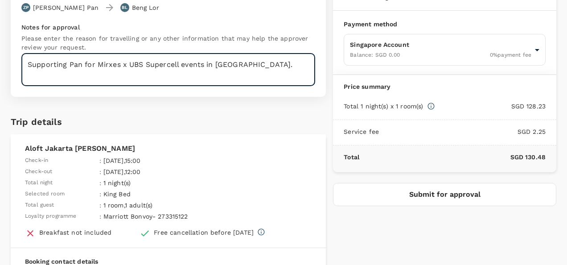
scroll to position [73, 0]
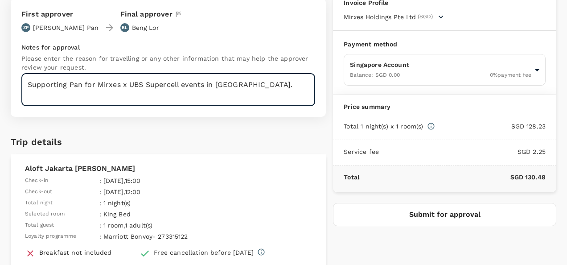
type textarea "Supporting Pan for Mirxes x UBS Supercell events in Indonesia."
click at [439, 213] on button "Submit for approval" at bounding box center [444, 214] width 223 height 23
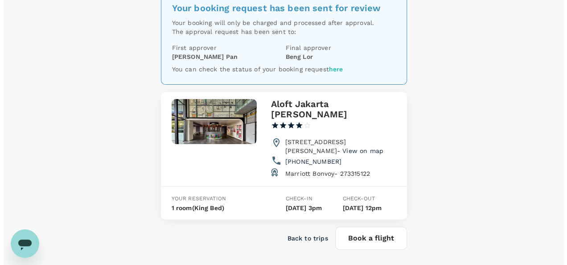
scroll to position [89, 0]
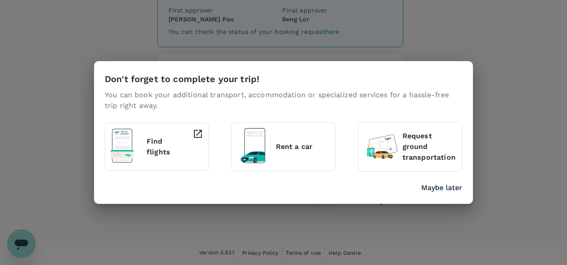
click at [150, 146] on p "Find flights" at bounding box center [161, 146] width 29 height 21
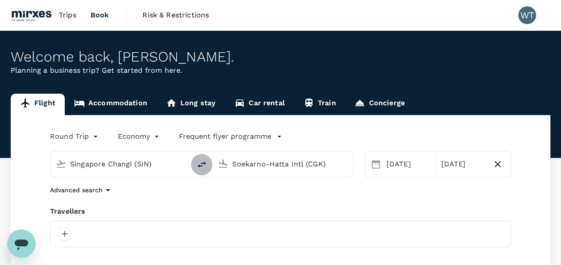
click at [201, 165] on icon "delete" at bounding box center [201, 164] width 11 height 11
type input "Soekarno-Hatta Intl (CGK)"
click at [264, 163] on input "Singapore Changi (SIN)" at bounding box center [283, 164] width 102 height 14
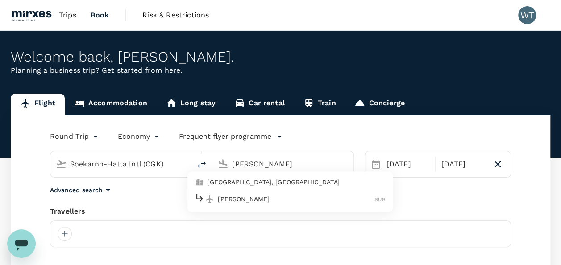
click at [252, 182] on p "[GEOGRAPHIC_DATA], [GEOGRAPHIC_DATA]" at bounding box center [296, 182] width 178 height 9
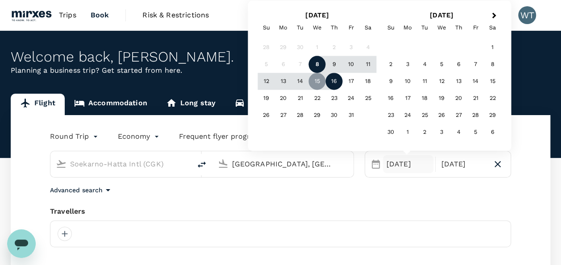
click at [306, 192] on div "Advanced search" at bounding box center [280, 190] width 461 height 11
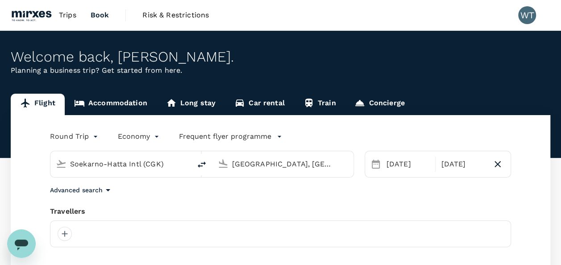
click at [296, 165] on input "[GEOGRAPHIC_DATA], [GEOGRAPHIC_DATA] (any)" at bounding box center [283, 164] width 102 height 14
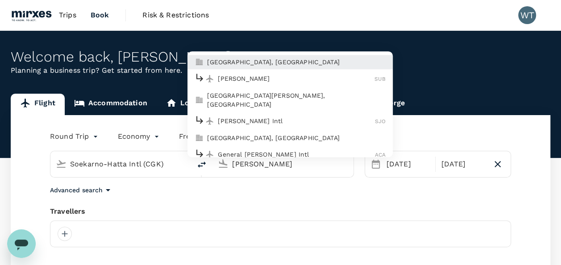
click at [247, 78] on p "[PERSON_NAME]" at bounding box center [296, 78] width 157 height 9
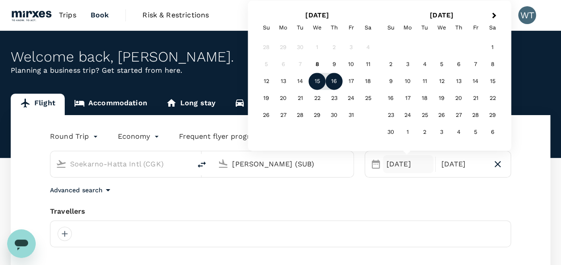
type input "[PERSON_NAME] (SUB)"
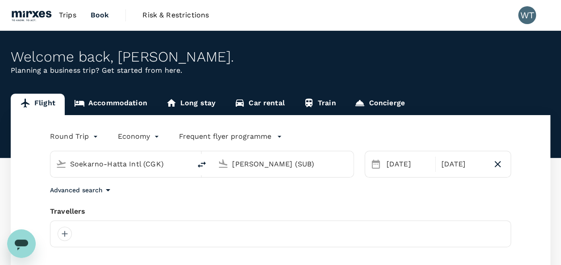
click at [355, 191] on div "Advanced search" at bounding box center [280, 190] width 461 height 11
click at [399, 164] on div "[DATE]" at bounding box center [408, 164] width 51 height 18
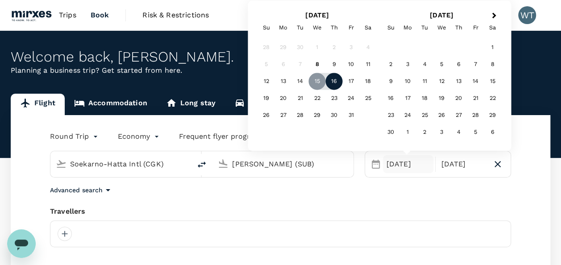
click at [333, 79] on div "16" at bounding box center [334, 81] width 17 height 17
click at [85, 135] on body "Trips Book Risk & Restrictions WT Welcome back , [PERSON_NAME] . Planning a bus…" at bounding box center [280, 212] width 561 height 424
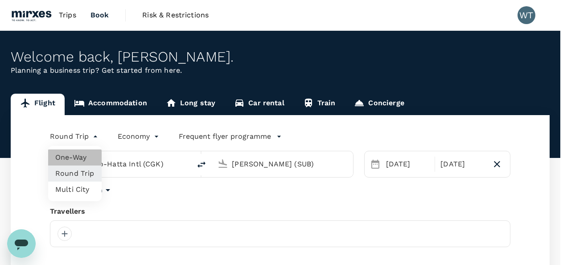
click at [72, 158] on li "One-Way" at bounding box center [75, 157] width 54 height 16
type input "oneway"
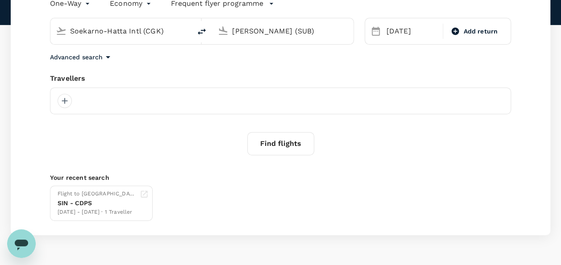
scroll to position [134, 0]
click at [66, 97] on div at bounding box center [65, 100] width 14 height 14
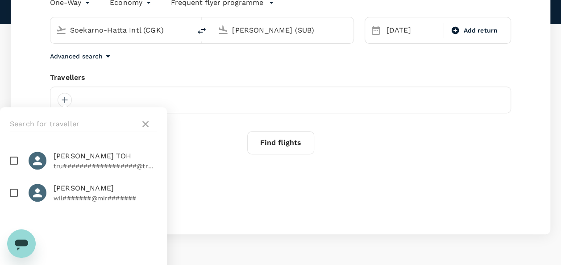
click at [12, 194] on input "checkbox" at bounding box center [13, 192] width 19 height 19
checkbox input "true"
click at [263, 179] on p "Your recent search" at bounding box center [280, 176] width 461 height 9
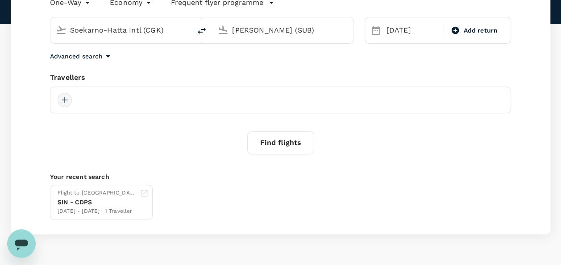
click at [66, 99] on div at bounding box center [65, 100] width 14 height 14
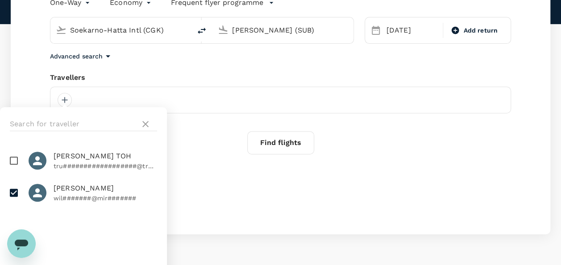
click at [137, 192] on span "[PERSON_NAME]" at bounding box center [105, 188] width 103 height 11
click at [12, 192] on input "checkbox" at bounding box center [13, 192] width 19 height 19
checkbox input "true"
click at [189, 163] on div "One-Way oneway Economy economy Frequent flyer programme Soekarno-Hatta Intl (CG…" at bounding box center [280, 107] width 539 height 253
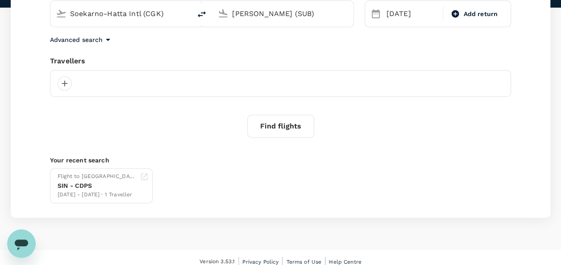
scroll to position [158, 0]
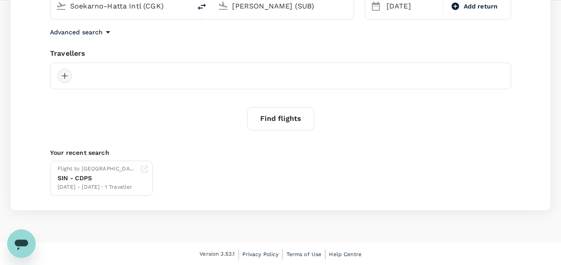
click at [61, 78] on div at bounding box center [65, 76] width 14 height 14
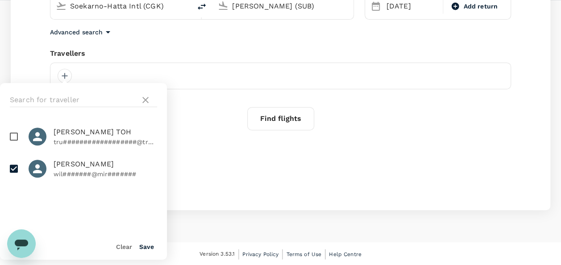
click at [147, 244] on button "Save" at bounding box center [146, 246] width 15 height 7
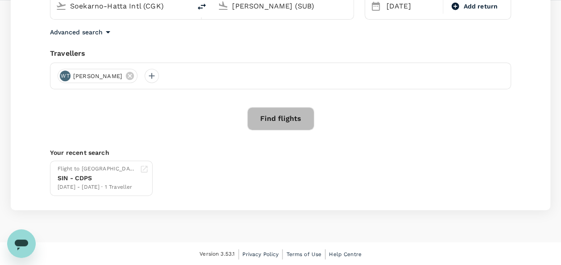
click at [265, 122] on button "Find flights" at bounding box center [280, 118] width 67 height 23
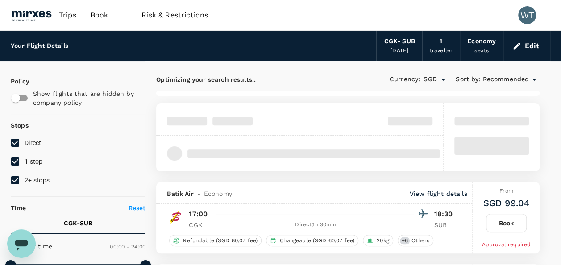
type input "SGD"
type input "1440"
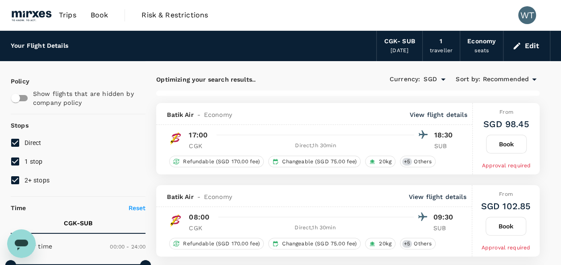
type input "1345"
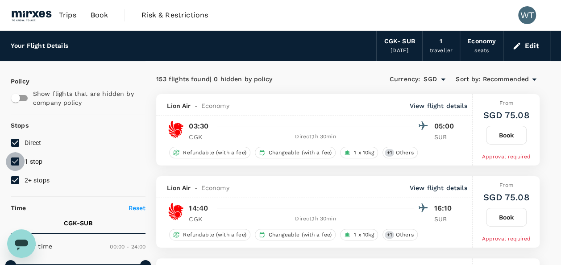
drag, startPoint x: 15, startPoint y: 161, endPoint x: 13, endPoint y: 168, distance: 6.5
click at [15, 162] on input "1 stop" at bounding box center [15, 161] width 19 height 19
checkbox input "false"
click at [16, 183] on input "2+ stops" at bounding box center [15, 180] width 19 height 19
checkbox input "false"
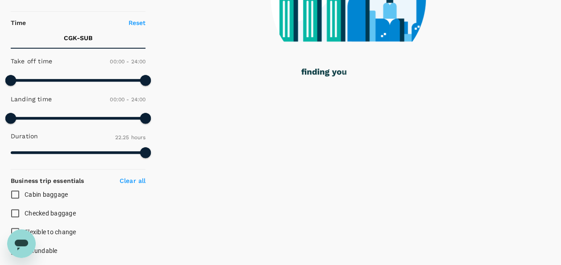
scroll to position [268, 0]
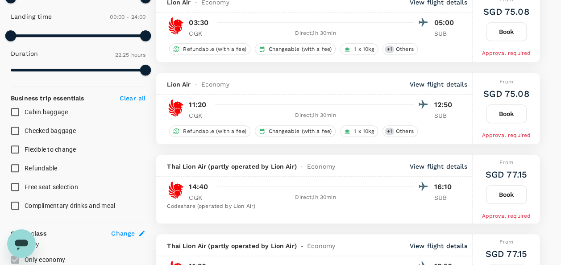
click at [15, 131] on input "Checked baggage" at bounding box center [15, 130] width 19 height 19
checkbox input "true"
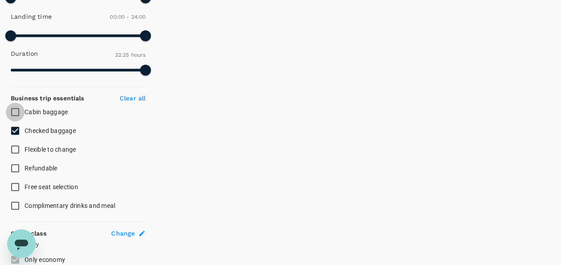
click at [15, 111] on input "Cabin baggage" at bounding box center [15, 112] width 19 height 19
checkbox input "true"
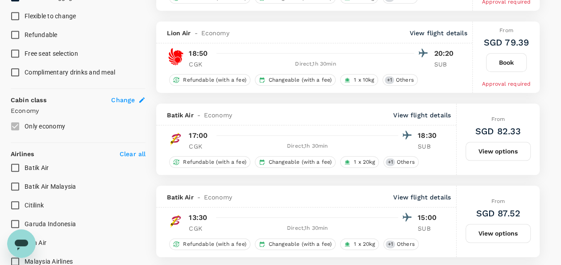
scroll to position [401, 0]
click at [28, 164] on span "Batik Air" at bounding box center [37, 167] width 24 height 7
click at [25, 164] on input "Batik Air" at bounding box center [15, 167] width 19 height 19
checkbox input "true"
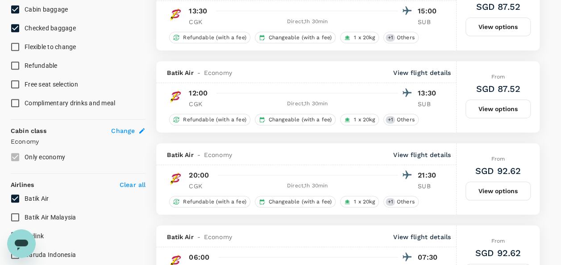
scroll to position [357, 0]
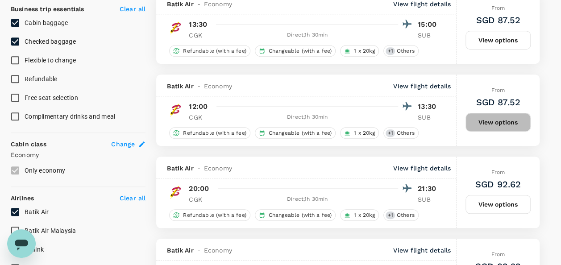
click at [496, 119] on button "View options" at bounding box center [497, 122] width 65 height 19
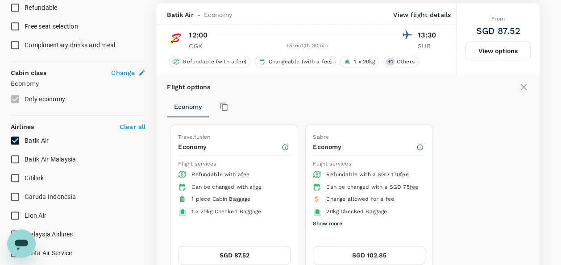
scroll to position [430, 0]
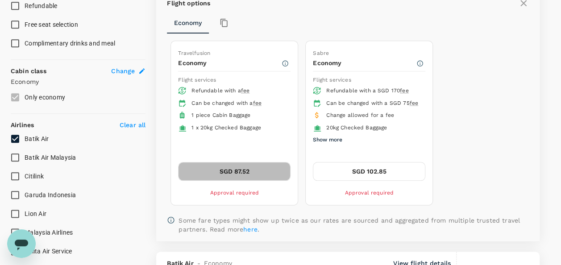
click at [211, 165] on button "SGD 87.52" at bounding box center [234, 171] width 112 height 19
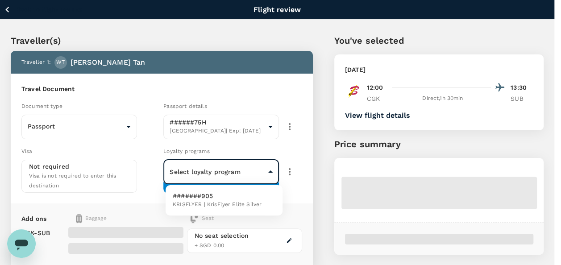
click at [240, 169] on body "Back to flight results Flight review Traveller(s) Traveller 1 : WT [PERSON_NAME…" at bounding box center [280, 196] width 561 height 392
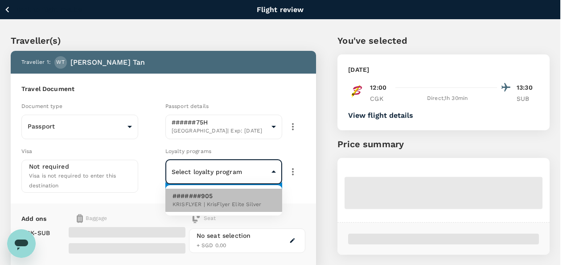
click at [210, 197] on p "#######905" at bounding box center [217, 195] width 89 height 9
type input "dbf4269a-b25b-4fad-b03e-8bc3c1637701"
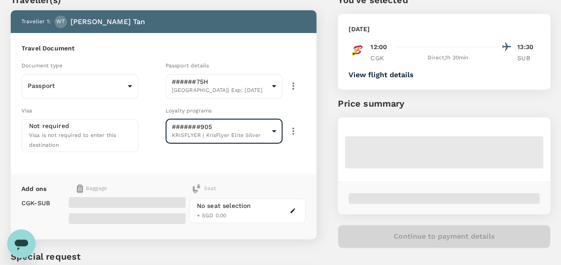
scroll to position [89, 0]
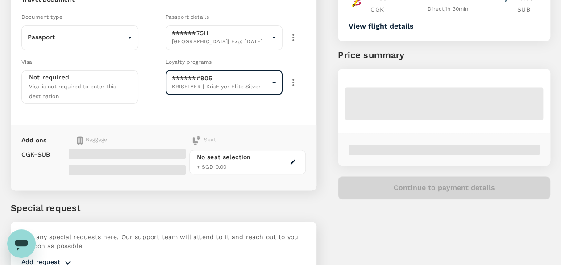
click at [294, 159] on icon "button" at bounding box center [292, 162] width 6 height 6
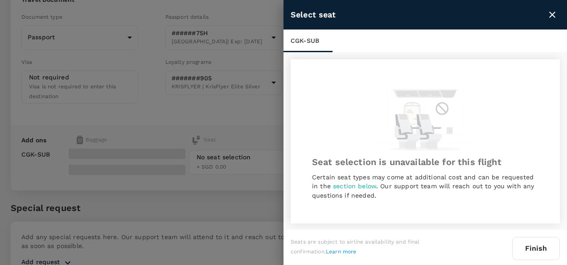
click at [537, 249] on button "Finish" at bounding box center [536, 248] width 48 height 23
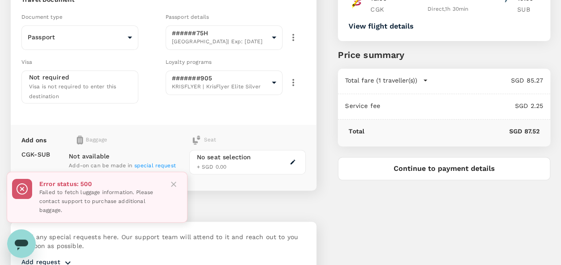
click at [215, 203] on p "Special request" at bounding box center [163, 207] width 305 height 13
click at [176, 185] on icon "Close" at bounding box center [173, 184] width 9 height 9
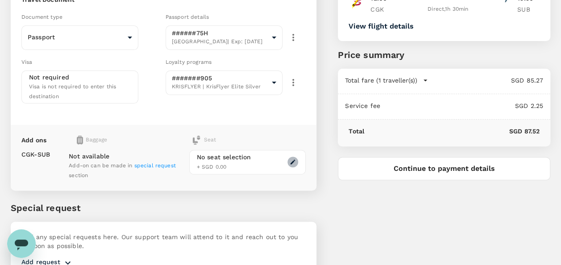
click at [290, 159] on icon "button" at bounding box center [292, 162] width 6 height 6
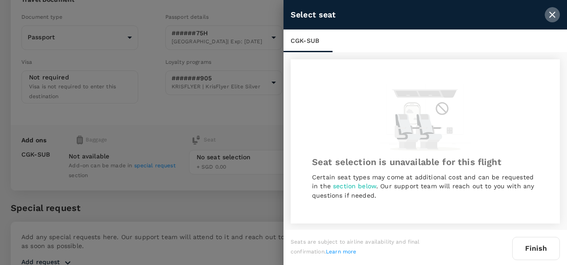
click at [553, 11] on icon "close" at bounding box center [552, 14] width 11 height 11
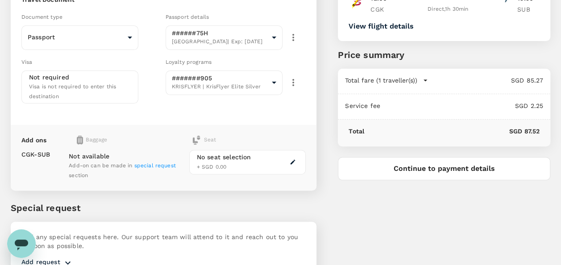
click at [93, 137] on div "Baggage" at bounding box center [119, 140] width 85 height 9
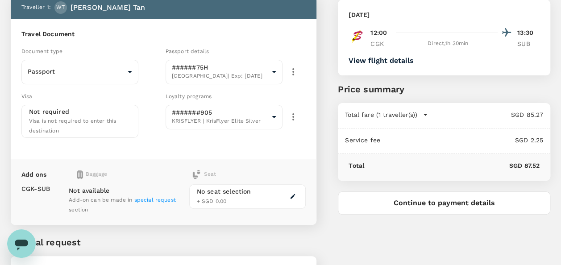
scroll to position [0, 0]
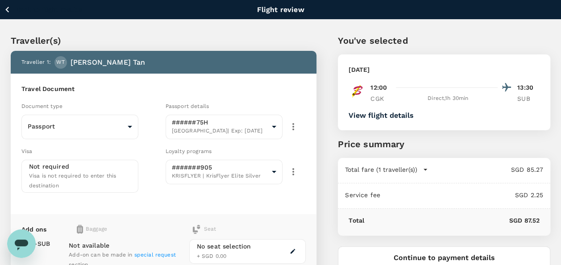
click at [4, 6] on icon "button" at bounding box center [7, 9] width 11 height 11
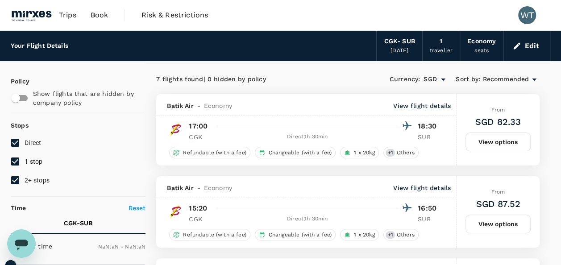
type input "1440"
checkbox input "true"
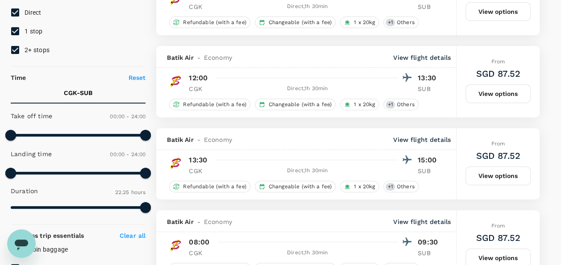
scroll to position [118, 0]
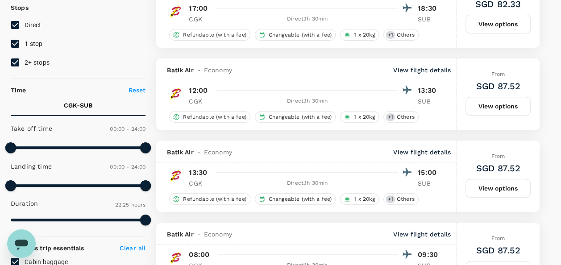
click at [494, 103] on button "View options" at bounding box center [497, 106] width 65 height 19
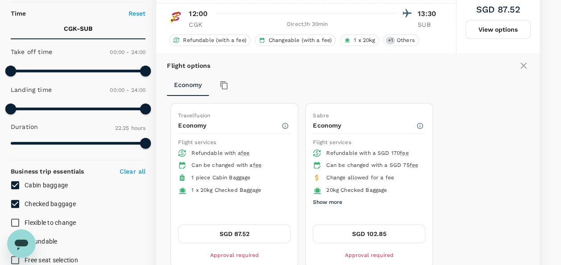
scroll to position [220, 0]
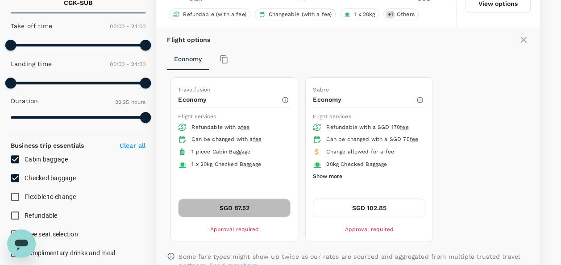
click at [231, 204] on button "SGD 87.52" at bounding box center [234, 207] width 112 height 19
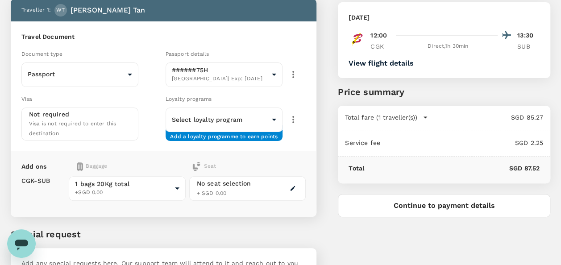
scroll to position [89, 0]
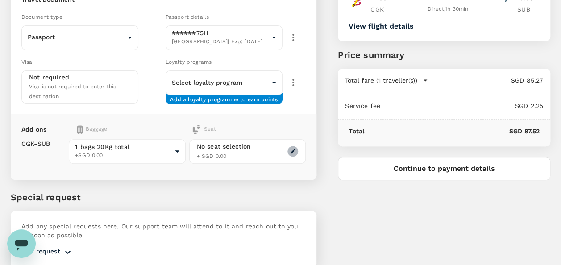
click at [293, 149] on icon "button" at bounding box center [292, 151] width 5 height 5
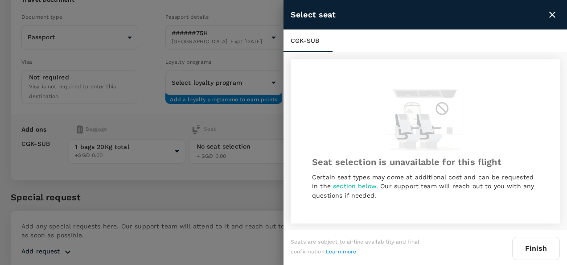
click at [549, 16] on icon "close" at bounding box center [552, 14] width 11 height 11
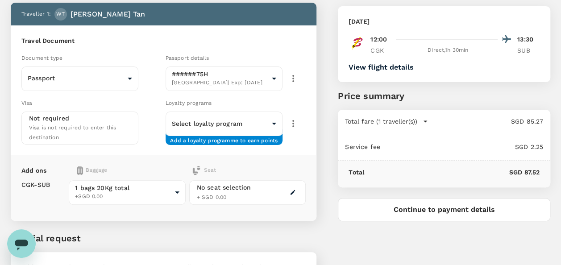
scroll to position [0, 0]
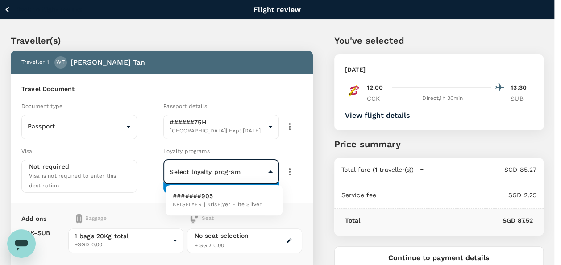
click at [204, 169] on body "Back to flight results Flight review Traveller(s) Traveller 1 : WT [PERSON_NAME…" at bounding box center [280, 196] width 561 height 392
click at [190, 203] on span "KRISFLYER | KrisFlyer Elite Silver" at bounding box center [217, 204] width 89 height 9
type input "dbf4269a-b25b-4fad-b03e-8bc3c1637701"
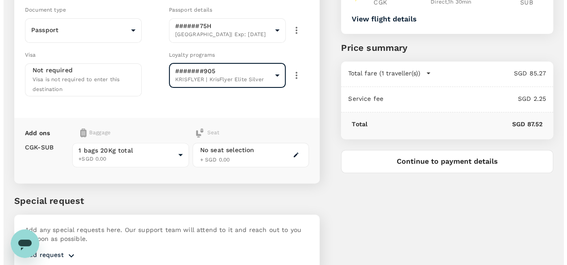
scroll to position [45, 0]
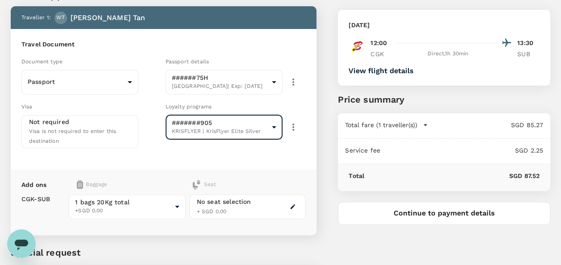
click at [425, 212] on button "Continue to payment details" at bounding box center [444, 213] width 212 height 23
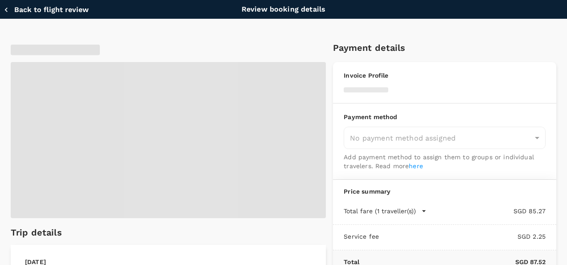
type input "9fbbbe2b-f4ca-495e-a82e-e84c83b30aa5"
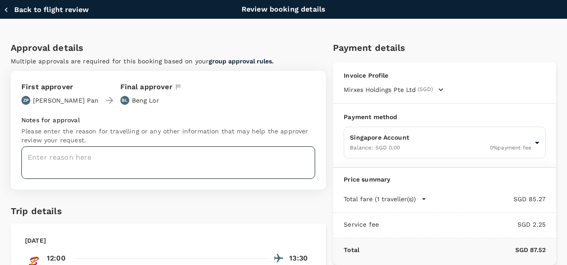
click at [111, 154] on textarea at bounding box center [168, 162] width 294 height 33
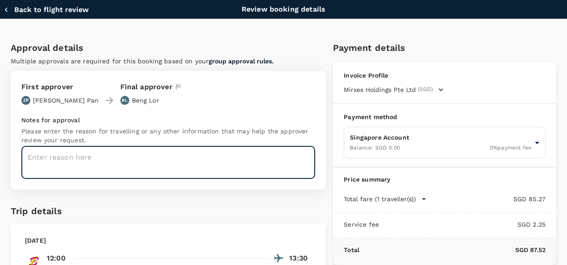
paste textarea "Supporting Pan for Mirxes x UBS Supercell events in [GEOGRAPHIC_DATA]."
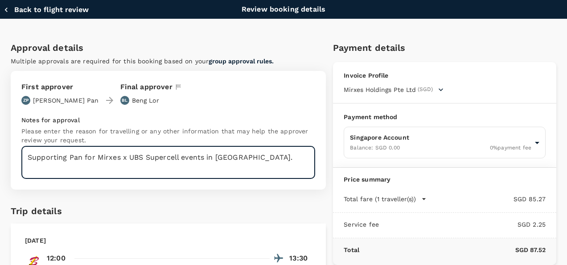
type textarea "Supporting Pan for Mirxes x UBS Supercell events in [GEOGRAPHIC_DATA]."
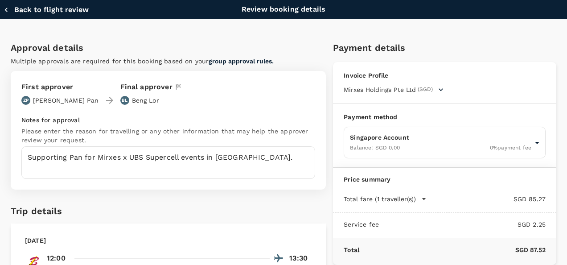
click at [209, 201] on div "Trip details" at bounding box center [161, 207] width 315 height 21
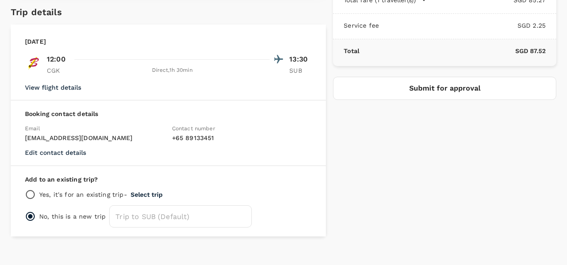
scroll to position [210, 0]
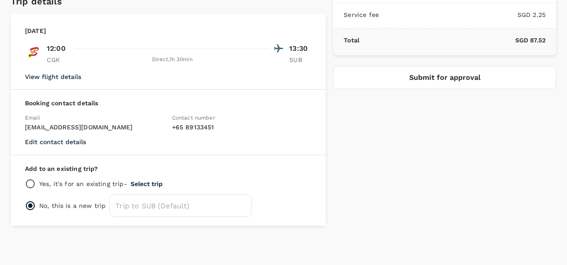
click at [418, 75] on button "Submit for approval" at bounding box center [444, 77] width 223 height 23
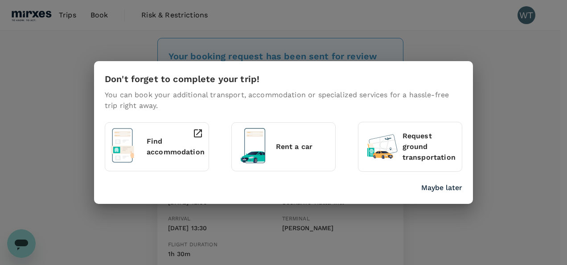
click at [172, 142] on p "Find accommodation" at bounding box center [176, 146] width 58 height 21
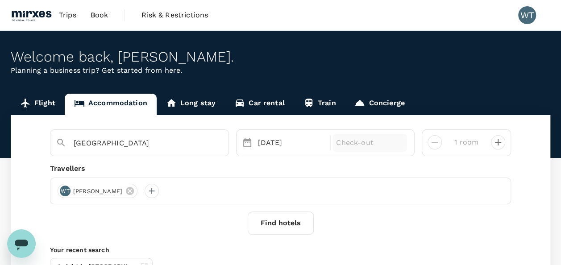
click at [355, 143] on p "Check-out" at bounding box center [369, 142] width 67 height 11
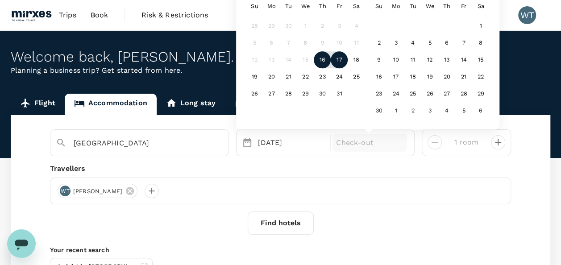
click at [338, 58] on div "17" at bounding box center [338, 60] width 17 height 17
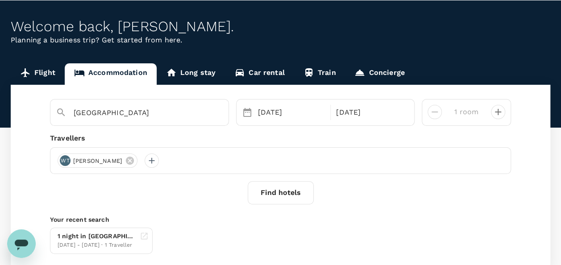
scroll to position [45, 0]
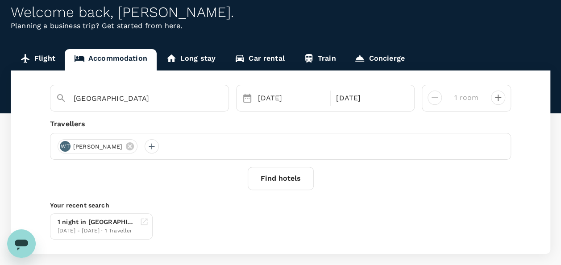
click at [270, 177] on button "Find hotels" at bounding box center [281, 178] width 66 height 23
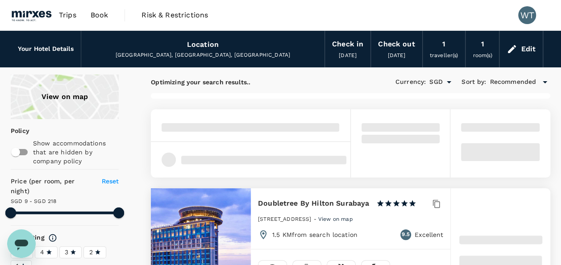
type input "217.81"
type input "SGD"
type input "218.72"
type input "5.72"
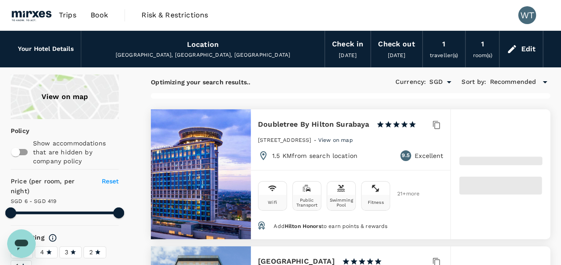
type input "417.72"
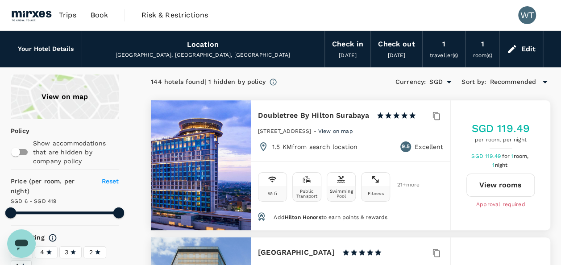
click at [36, 47] on h6 "Your Hotel Details" at bounding box center [46, 49] width 56 height 10
click at [84, 50] on div "Location Surabaya, East Java, Indonesia" at bounding box center [202, 49] width 243 height 36
click at [524, 44] on div "Edit" at bounding box center [527, 49] width 15 height 12
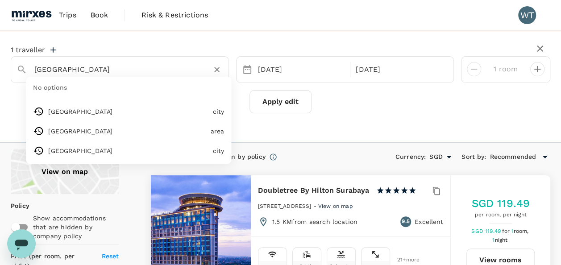
click at [78, 70] on input "Surabaya" at bounding box center [116, 69] width 164 height 14
click at [79, 69] on input "Surabaya" at bounding box center [116, 69] width 164 height 14
drag, startPoint x: 89, startPoint y: 74, endPoint x: 2, endPoint y: 66, distance: 87.7
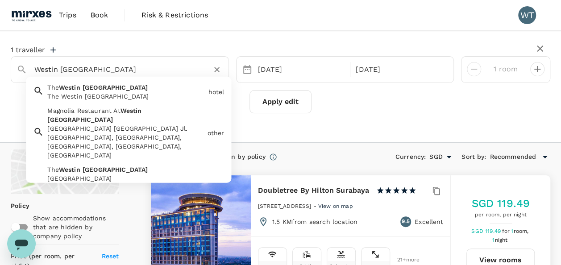
click at [80, 88] on span "Westin" at bounding box center [69, 87] width 21 height 7
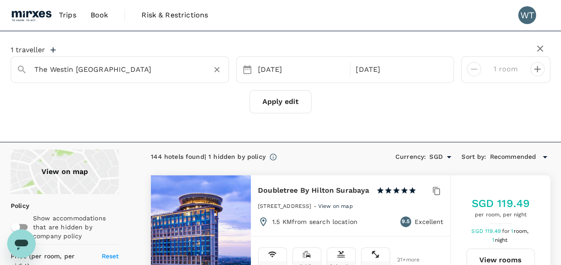
type input "The Westin Surabaya"
click at [274, 102] on button "Apply edit" at bounding box center [280, 101] width 62 height 23
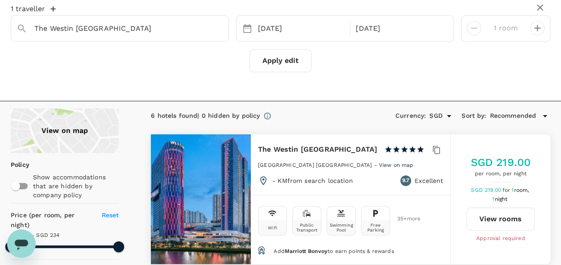
scroll to position [89, 0]
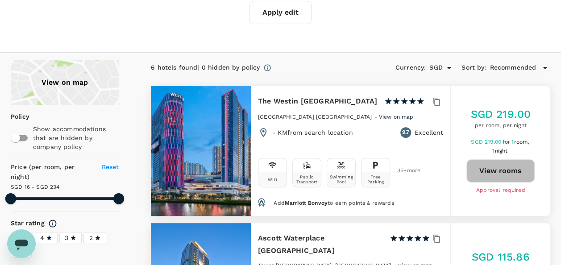
click at [493, 167] on button "View rooms" at bounding box center [500, 170] width 68 height 23
type input "233.34"
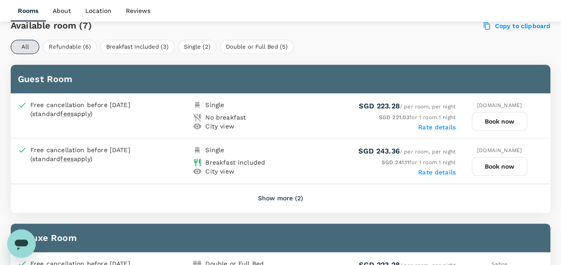
scroll to position [442, 0]
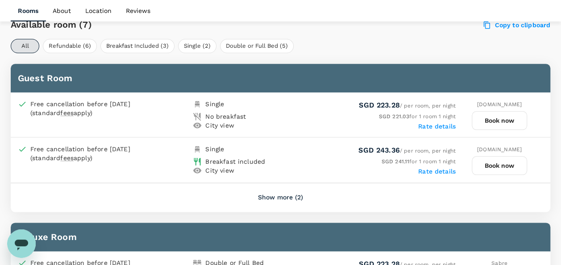
click at [497, 117] on button "Book now" at bounding box center [498, 120] width 55 height 19
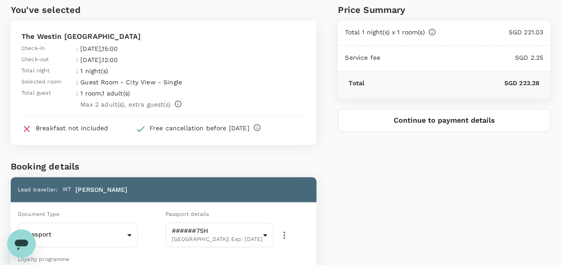
scroll to position [134, 0]
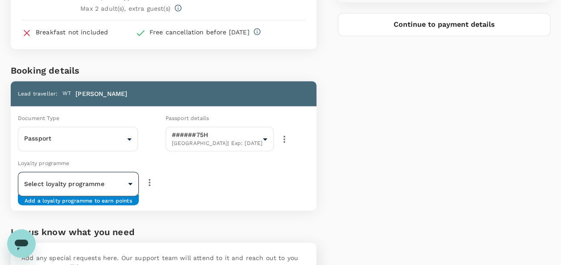
click at [95, 181] on body "Back to hotel details Review selection You've selected The Westin [GEOGRAPHIC_D…" at bounding box center [280, 113] width 561 height 494
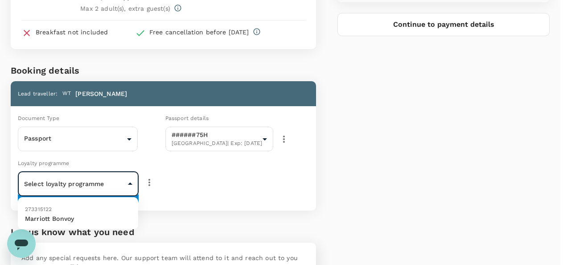
click at [54, 215] on p "Marriott Bonvoy" at bounding box center [78, 218] width 106 height 9
type input "9fff6945-6fd2-485c-b013-2567dadb3857"
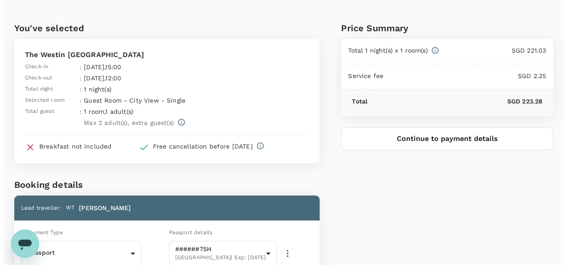
scroll to position [5, 0]
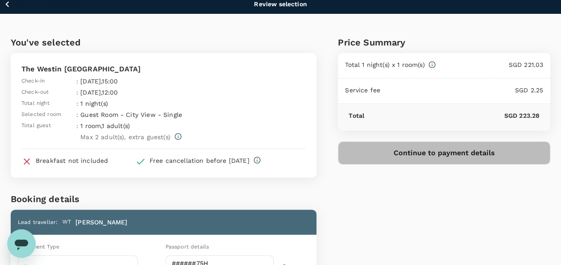
click at [412, 151] on button "Continue to payment details" at bounding box center [444, 152] width 212 height 23
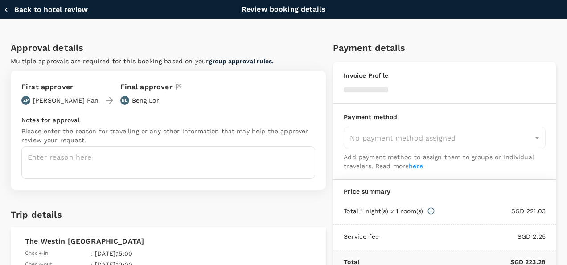
type input "9fbbbe2b-f4ca-495e-a82e-e84c83b30aa5"
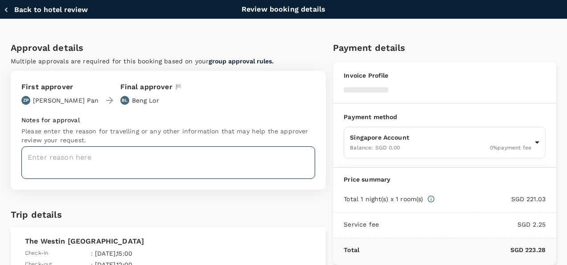
click at [104, 157] on textarea at bounding box center [168, 162] width 294 height 33
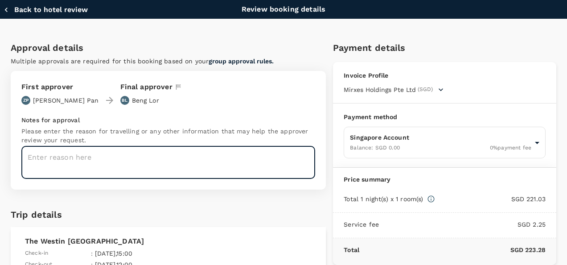
click at [120, 154] on textarea at bounding box center [168, 162] width 294 height 33
paste textarea "Supporting Pan for Mirxes x UBS Supercell events in [GEOGRAPHIC_DATA]."
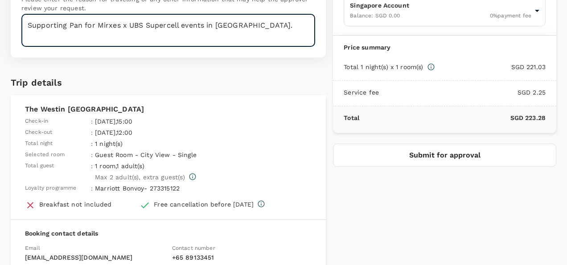
scroll to position [134, 0]
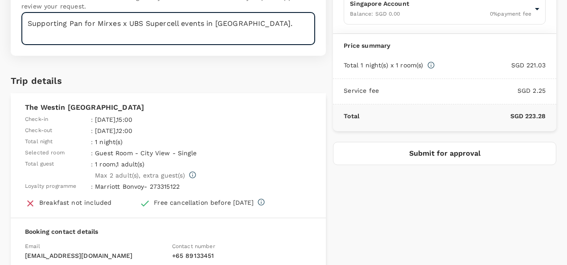
type textarea "Supporting Pan for Mirxes x UBS Supercell events in [GEOGRAPHIC_DATA]."
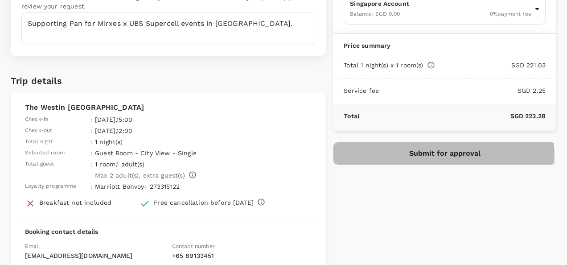
click at [416, 154] on button "Submit for approval" at bounding box center [444, 153] width 223 height 23
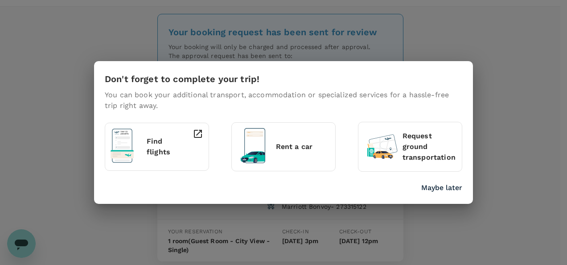
scroll to position [45, 0]
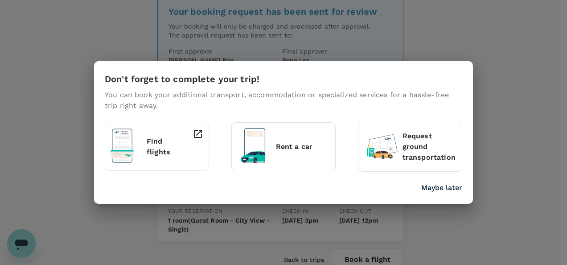
click at [150, 144] on p "Find flights" at bounding box center [161, 146] width 29 height 21
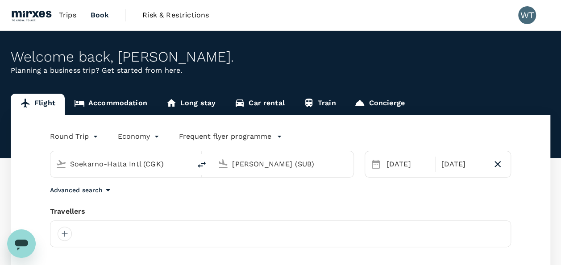
click at [199, 165] on icon "delete" at bounding box center [202, 164] width 8 height 6
type input "[PERSON_NAME] (SUB)"
click at [256, 161] on input "Soekarno-Hatta Intl (CGK)" at bounding box center [283, 164] width 102 height 14
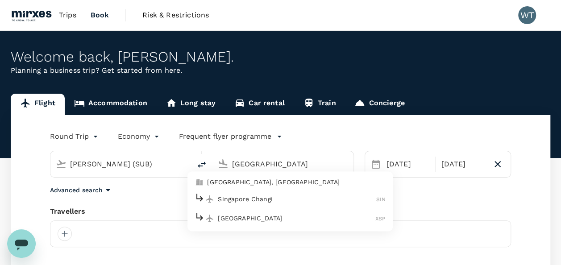
click at [268, 195] on p "Singapore Changi" at bounding box center [297, 198] width 158 height 9
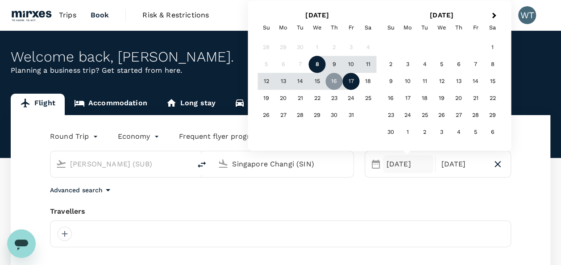
type input "Singapore Changi (SIN)"
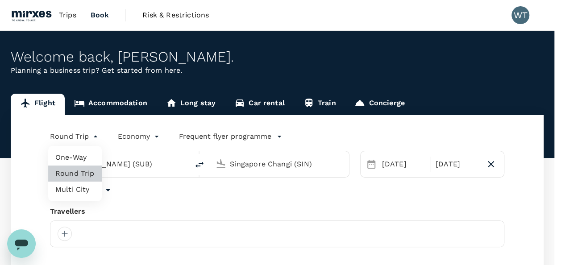
click at [74, 137] on body "Trips Book Risk & Restrictions WT Welcome back , [PERSON_NAME] . Planning a bus…" at bounding box center [280, 212] width 561 height 424
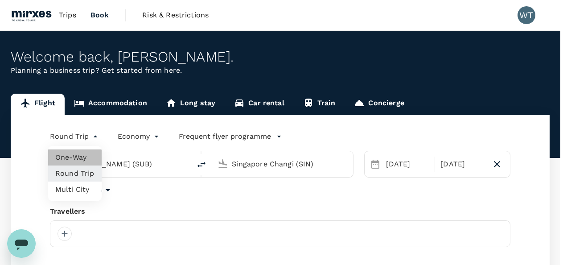
click at [70, 157] on li "One-Way" at bounding box center [75, 157] width 54 height 16
type input "oneway"
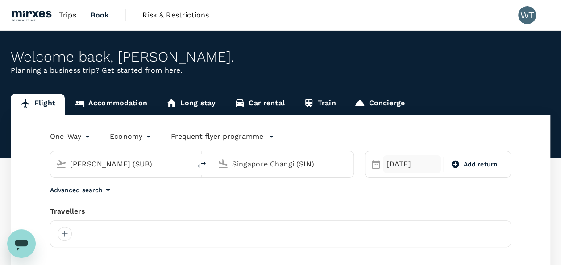
click at [397, 161] on div "[DATE]" at bounding box center [412, 164] width 58 height 18
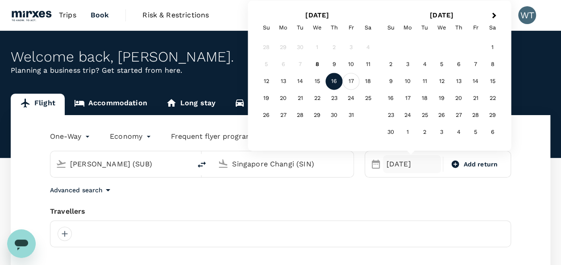
click at [348, 80] on div "17" at bounding box center [351, 81] width 17 height 17
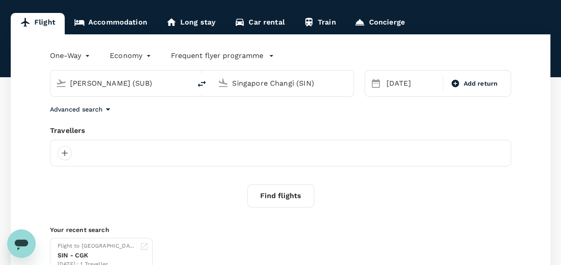
scroll to position [89, 0]
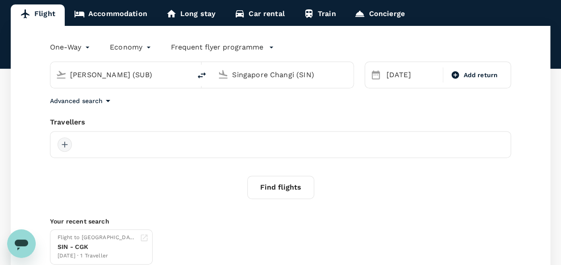
click at [67, 144] on div at bounding box center [65, 144] width 14 height 14
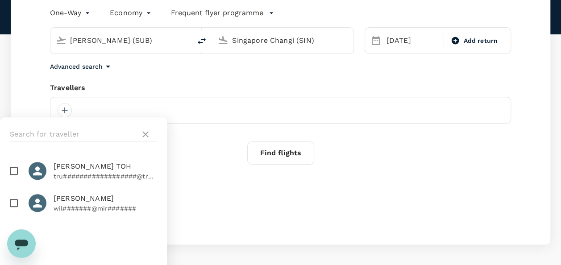
scroll to position [158, 0]
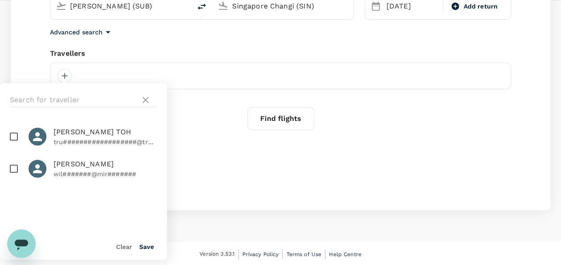
click at [14, 166] on input "checkbox" at bounding box center [13, 168] width 19 height 19
checkbox input "true"
click at [147, 248] on button "Save" at bounding box center [146, 246] width 15 height 7
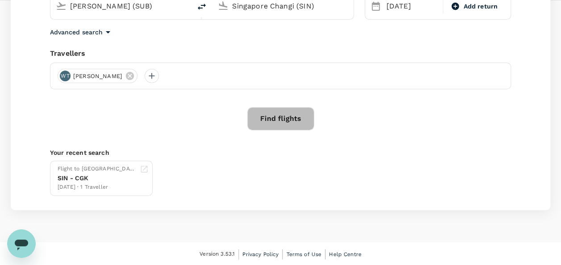
click at [292, 116] on button "Find flights" at bounding box center [280, 118] width 67 height 23
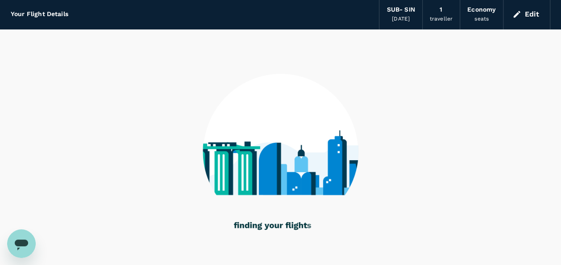
scroll to position [67, 0]
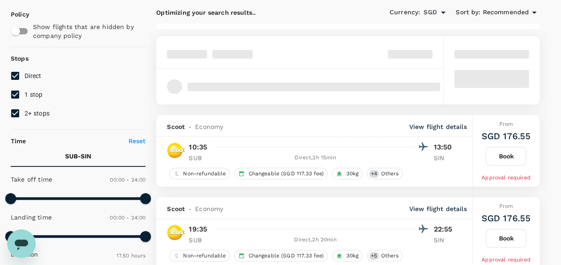
click at [17, 111] on input "2+ stops" at bounding box center [15, 113] width 19 height 19
checkbox input "false"
click at [13, 93] on input "1 stop" at bounding box center [15, 94] width 19 height 19
checkbox input "false"
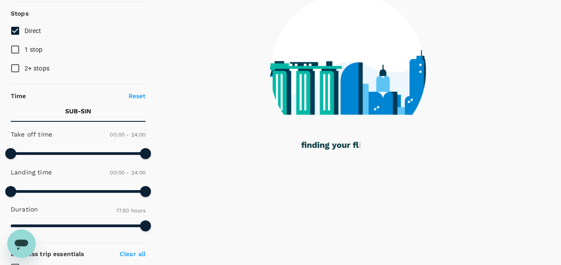
scroll to position [245, 0]
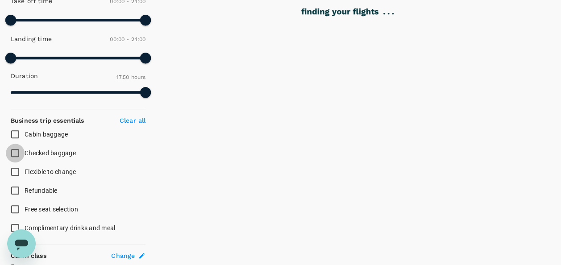
click at [21, 151] on input "Checked baggage" at bounding box center [15, 153] width 19 height 19
checkbox input "true"
click at [14, 132] on input "Cabin baggage" at bounding box center [15, 134] width 19 height 19
checkbox input "true"
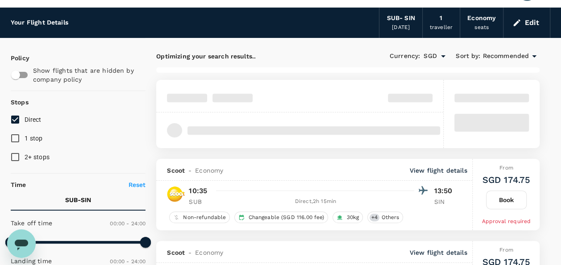
scroll to position [22, 0]
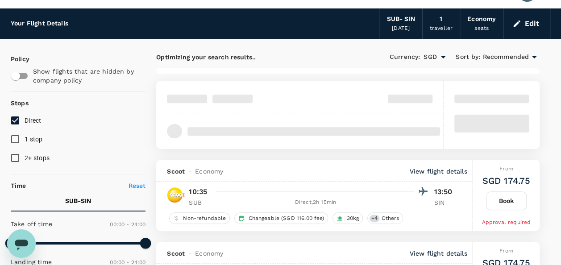
type input "1805"
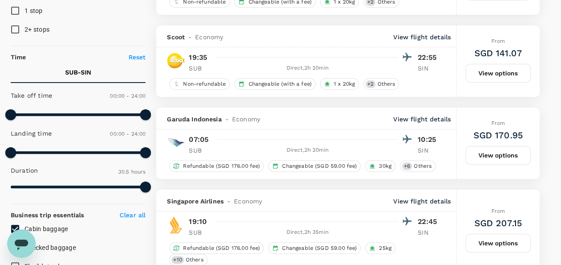
scroll to position [45, 0]
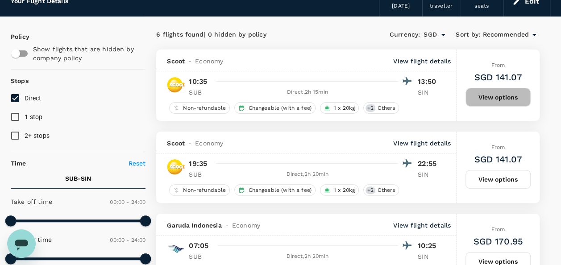
click at [493, 94] on button "View options" at bounding box center [497, 97] width 65 height 19
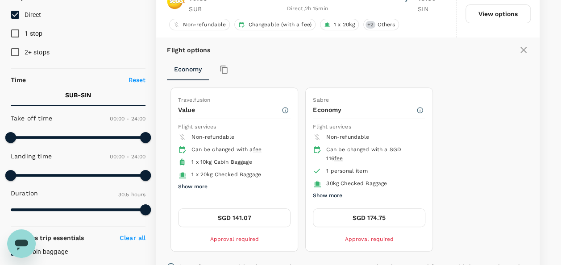
scroll to position [183, 0]
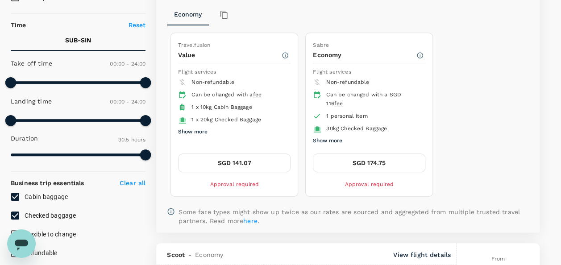
click at [243, 158] on button "SGD 141.07" at bounding box center [234, 162] width 112 height 19
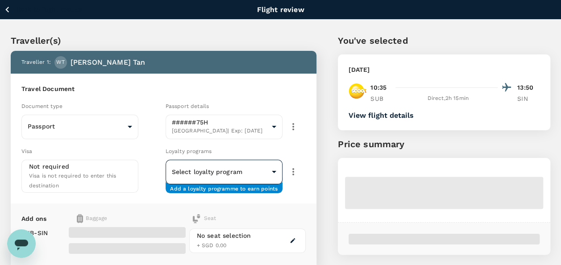
click at [212, 156] on div "Loyalty programs" at bounding box center [235, 151] width 140 height 10
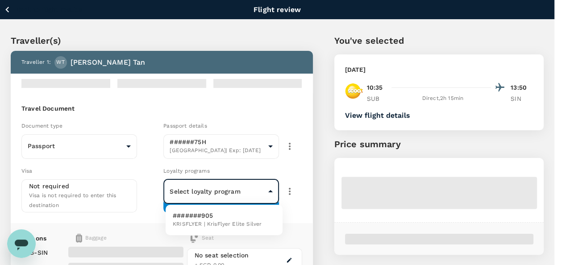
click at [210, 194] on body "Back to flight results Flight review Traveller(s) Traveller 1 : WT William Tan …" at bounding box center [280, 206] width 561 height 412
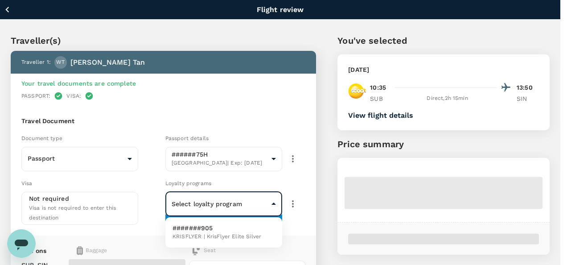
click at [196, 230] on p "#######905" at bounding box center [217, 227] width 89 height 9
type input "dbf4269a-b25b-4fad-b03e-8bc3c1637701"
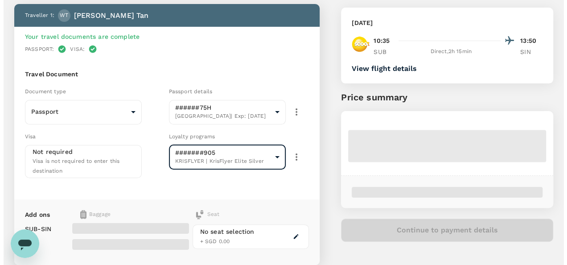
scroll to position [89, 0]
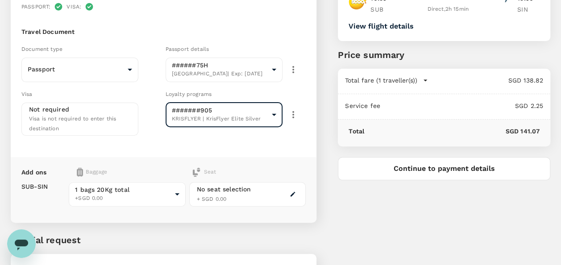
click at [294, 193] on icon "button" at bounding box center [292, 194] width 6 height 6
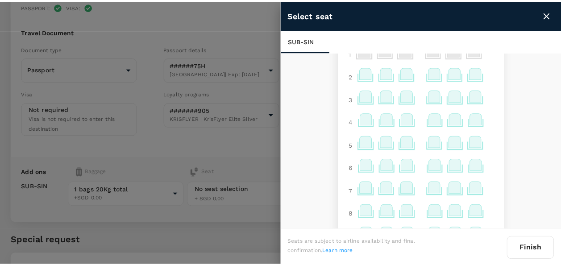
scroll to position [0, 0]
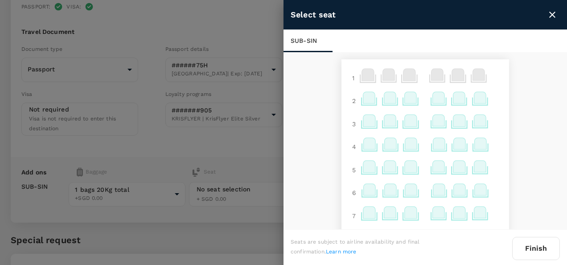
click at [406, 99] on icon at bounding box center [411, 98] width 12 height 12
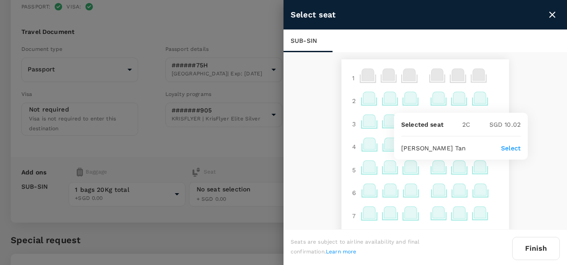
click at [513, 147] on p "Select" at bounding box center [511, 148] width 20 height 9
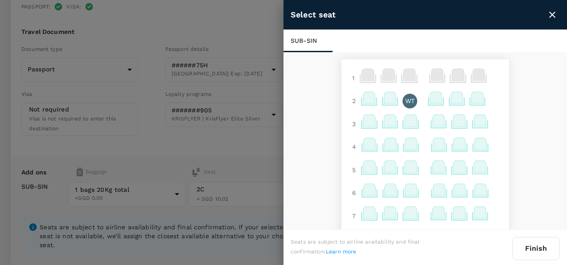
click at [535, 248] on button "Finish" at bounding box center [536, 248] width 48 height 23
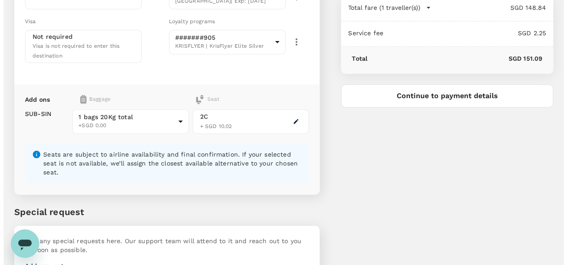
scroll to position [112, 0]
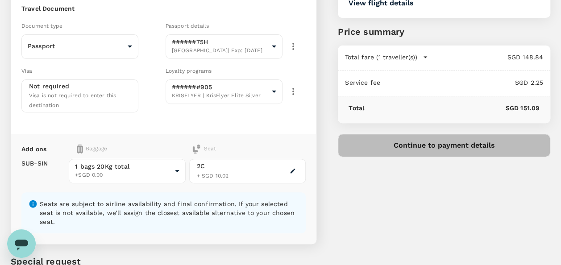
click at [440, 144] on button "Continue to payment details" at bounding box center [444, 145] width 212 height 23
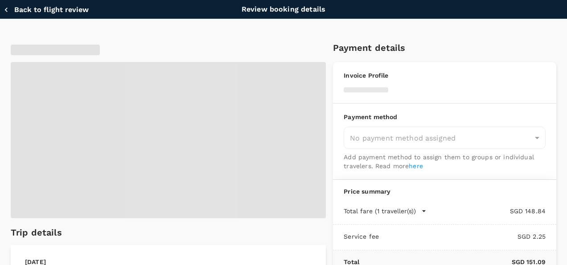
type input "9fbbbe2b-f4ca-495e-a82e-e84c83b30aa5"
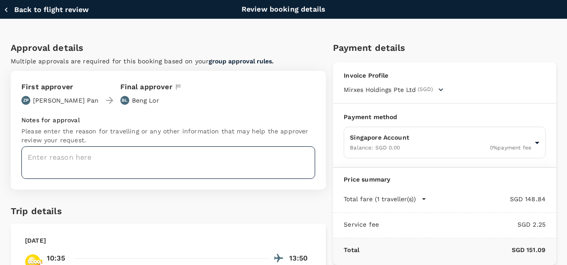
click at [80, 157] on textarea at bounding box center [168, 162] width 294 height 33
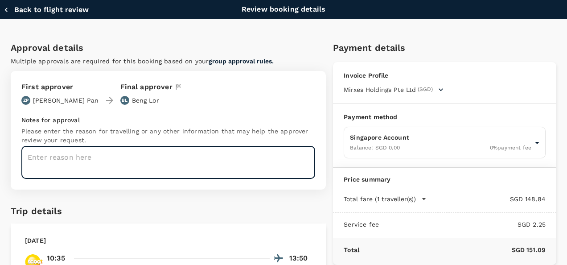
paste textarea "Supporting Pan for Mirxes x UBS Supercell events in Indonesia."
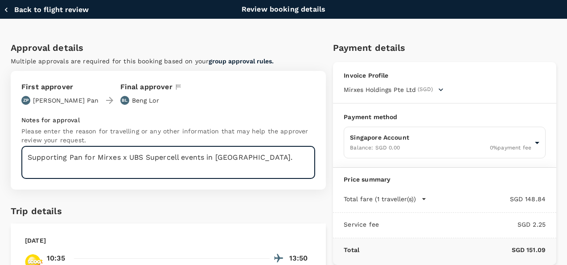
type textarea "Supporting Pan for Mirxes x UBS Supercell events in Indonesia."
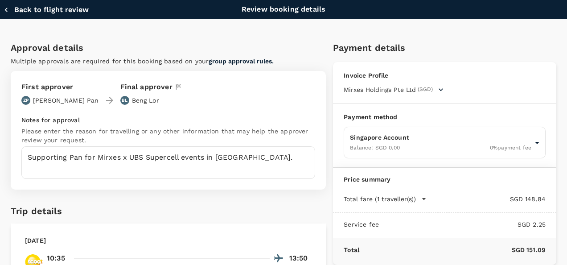
click at [217, 202] on div "Trip details" at bounding box center [161, 207] width 315 height 21
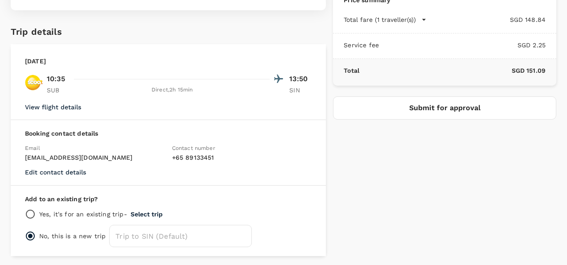
scroll to position [165, 0]
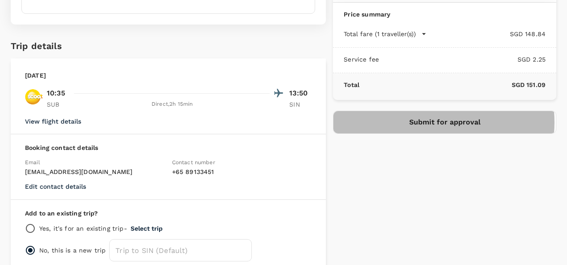
click at [420, 120] on button "Submit for approval" at bounding box center [444, 122] width 223 height 23
